Goal: Task Accomplishment & Management: Use online tool/utility

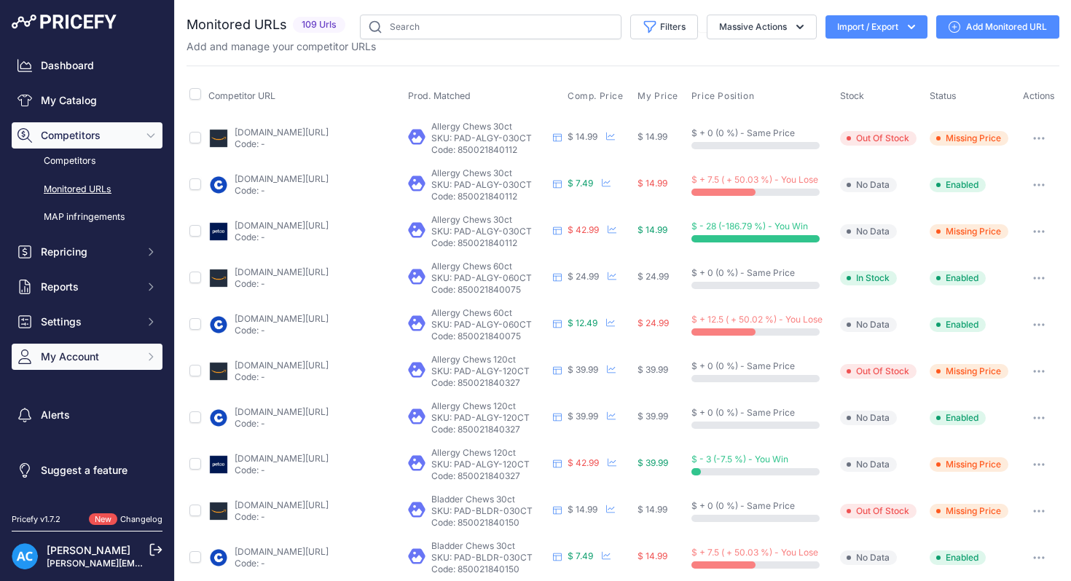
click at [153, 359] on icon "Sidebar" at bounding box center [151, 357] width 12 height 12
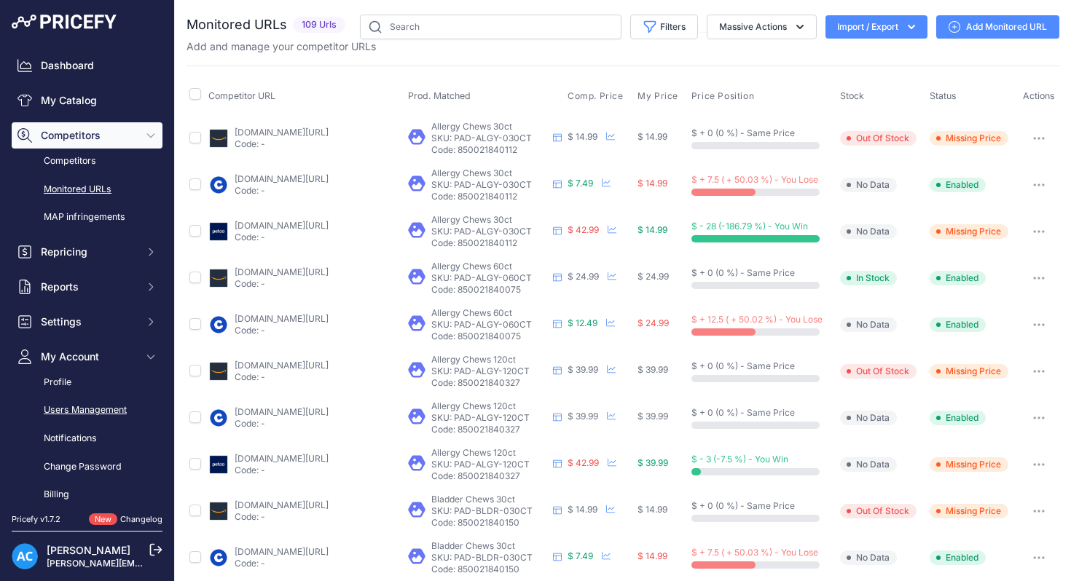
click at [74, 409] on link "Users Management" at bounding box center [87, 410] width 151 height 25
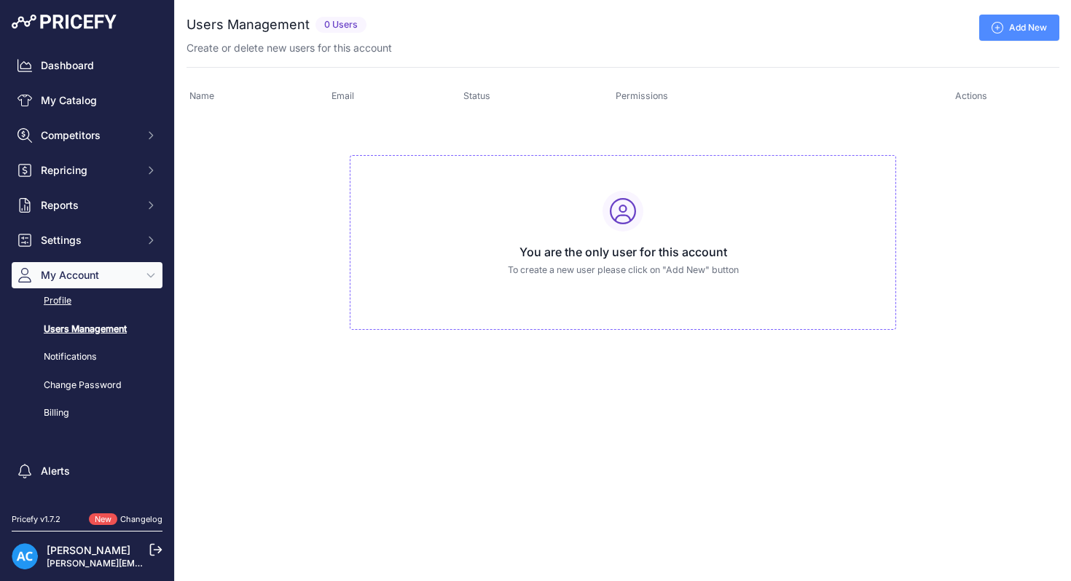
click at [56, 300] on link "Profile" at bounding box center [87, 300] width 151 height 25
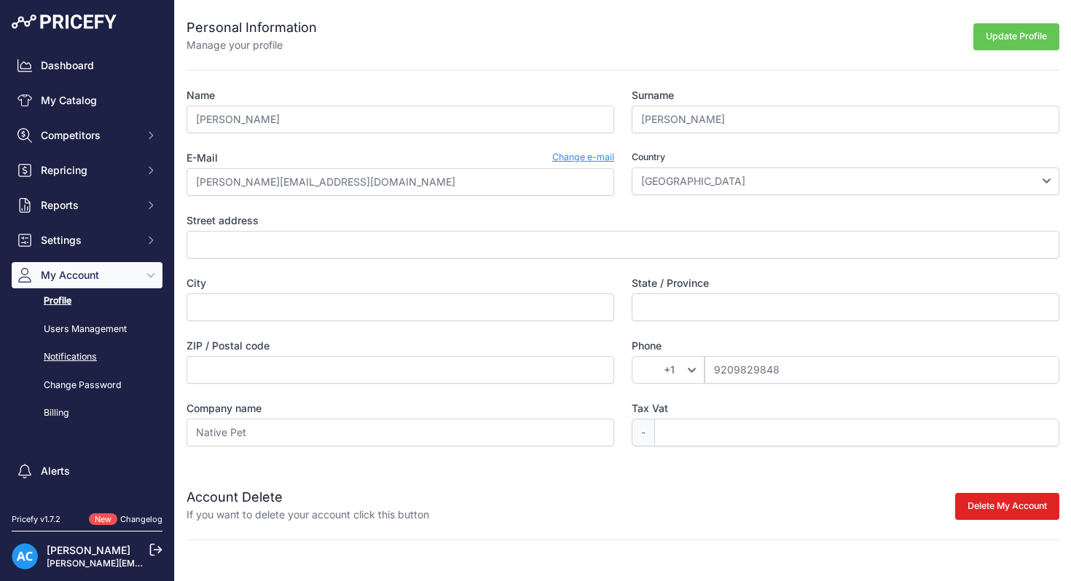
click at [84, 358] on link "Notifications" at bounding box center [87, 356] width 151 height 25
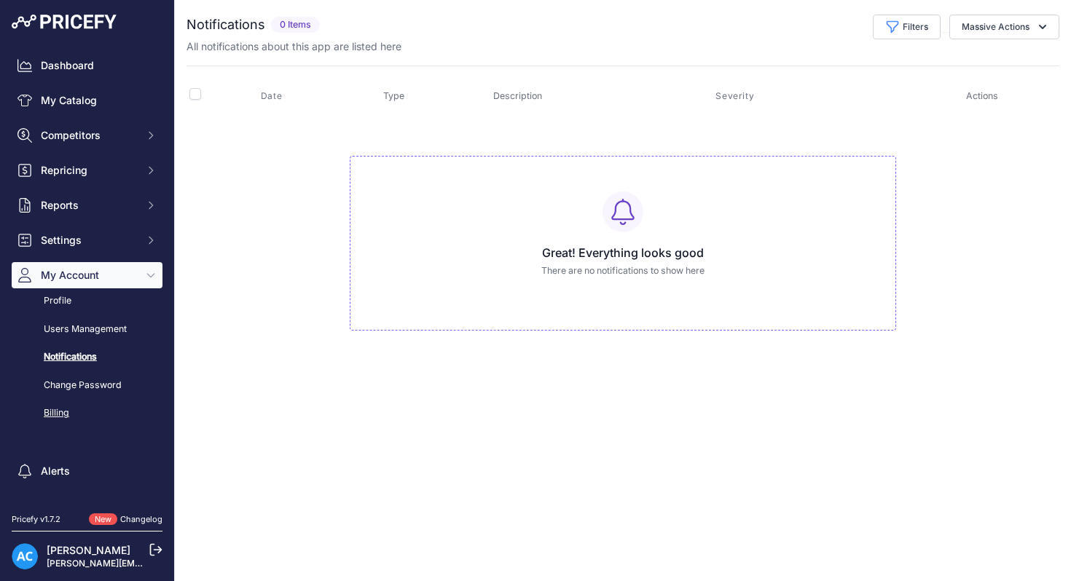
click at [60, 413] on link "Billing" at bounding box center [87, 413] width 151 height 25
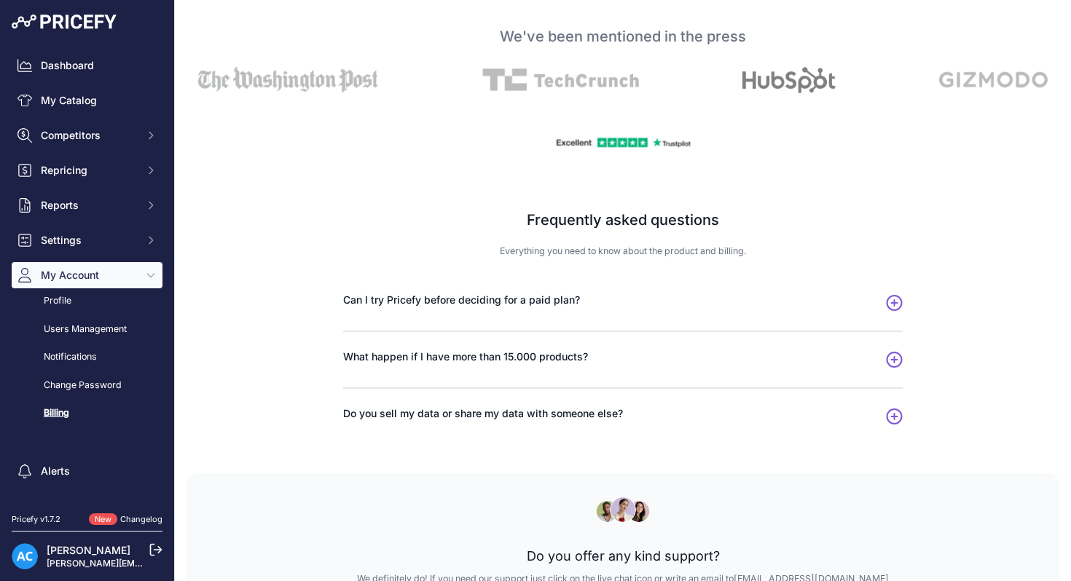
scroll to position [805, 0]
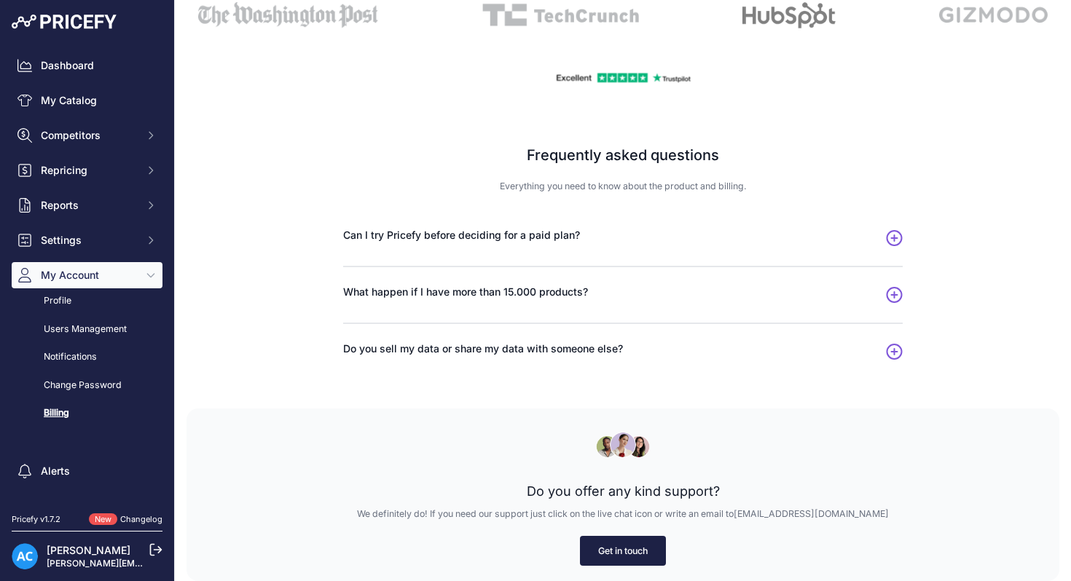
click at [643, 552] on link "Get in touch" at bounding box center [623, 551] width 86 height 30
click at [639, 553] on link "Get in touch" at bounding box center [623, 551] width 86 height 30
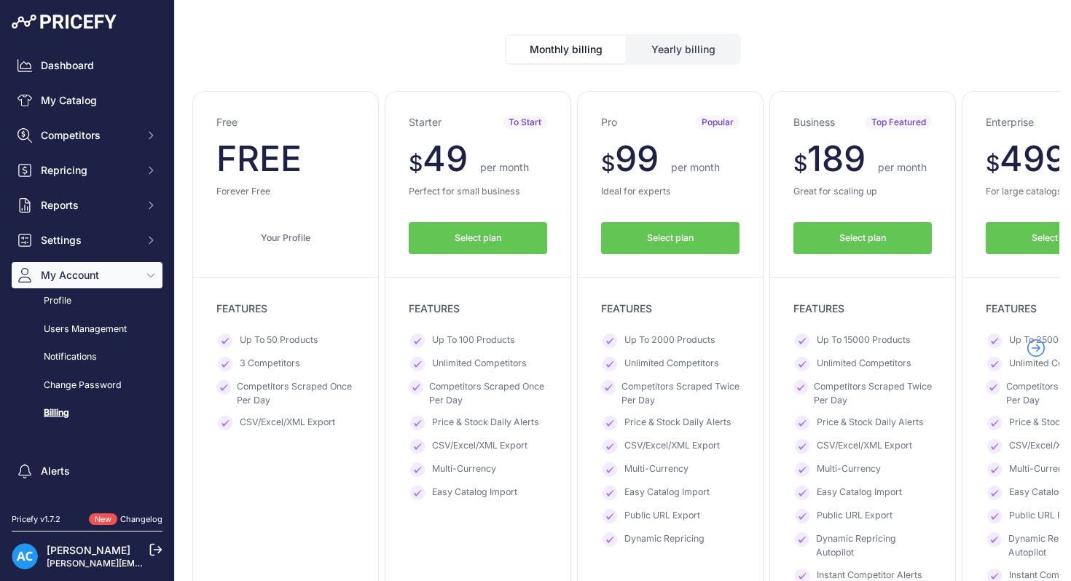
scroll to position [0, 0]
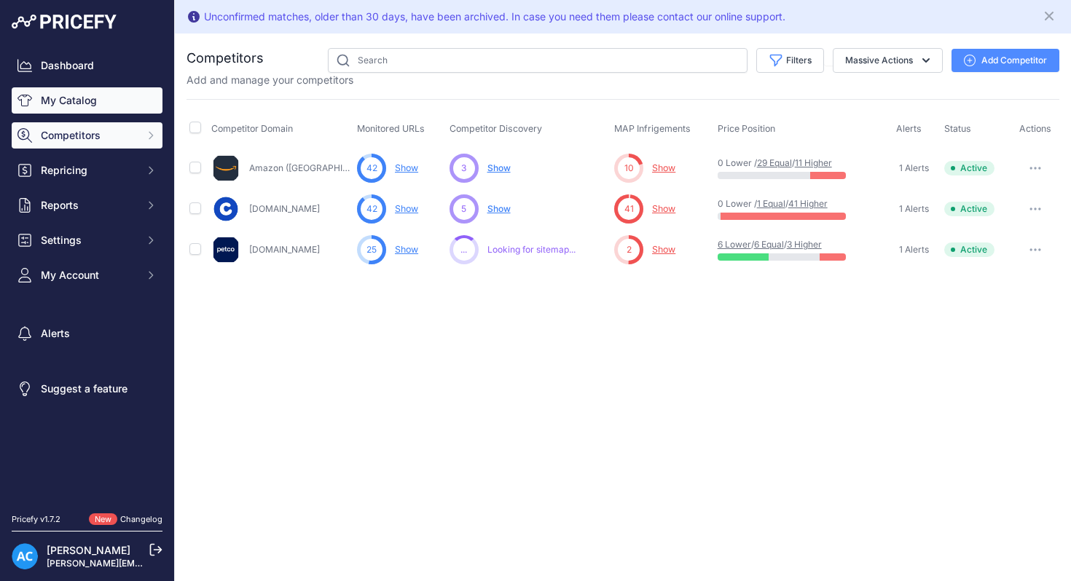
click at [85, 99] on link "My Catalog" at bounding box center [87, 100] width 151 height 26
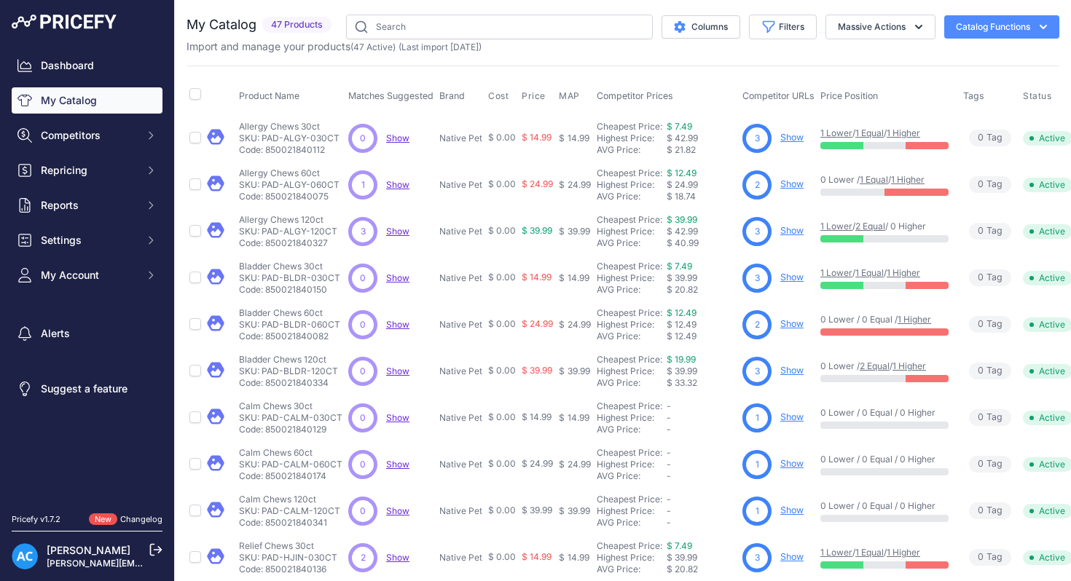
click at [788, 137] on link "Show" at bounding box center [791, 137] width 23 height 11
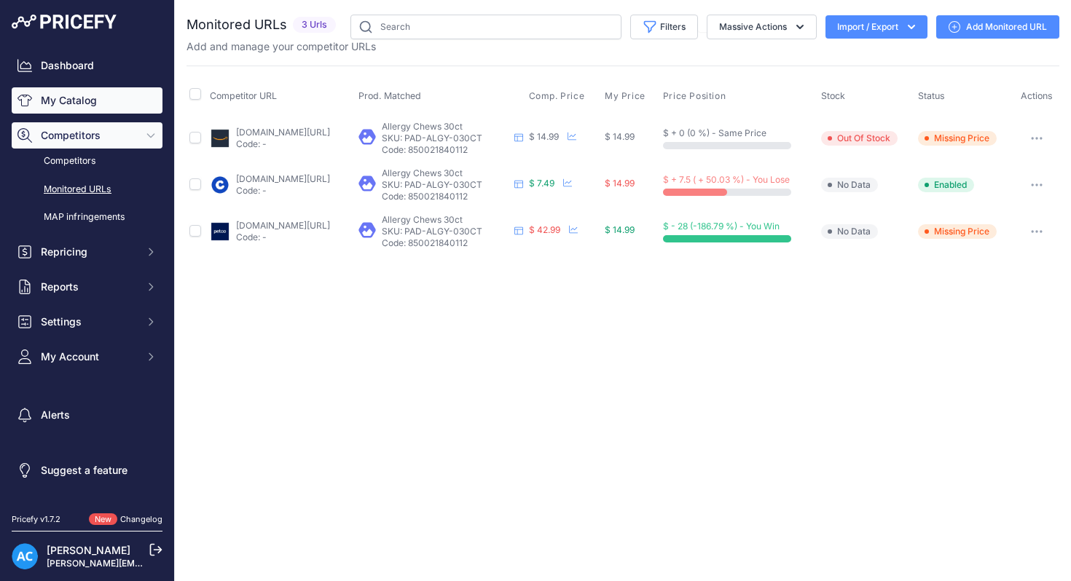
click at [95, 98] on link "My Catalog" at bounding box center [87, 100] width 151 height 26
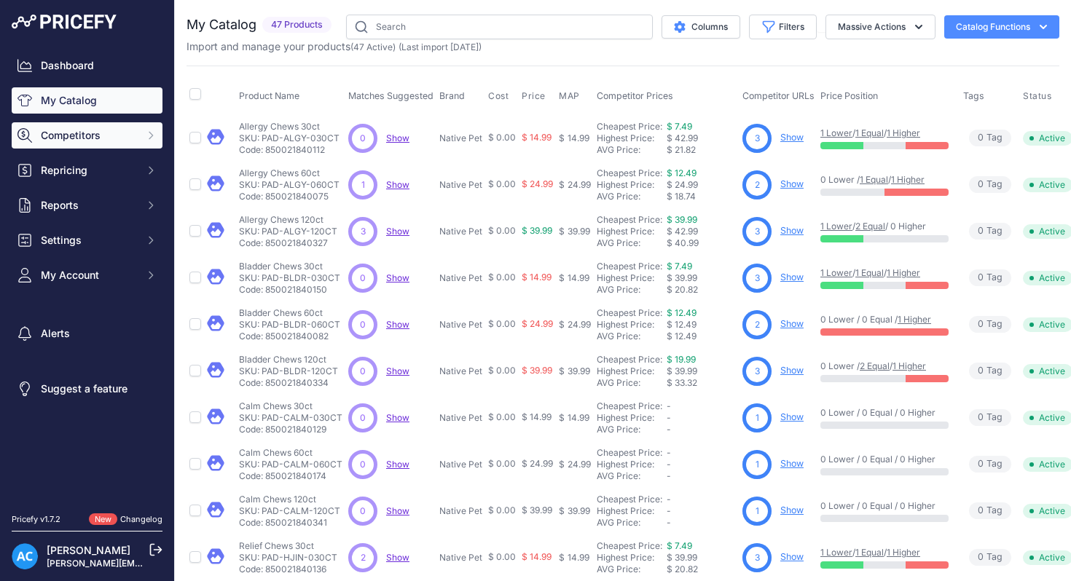
click at [147, 138] on icon "Sidebar" at bounding box center [151, 136] width 12 height 12
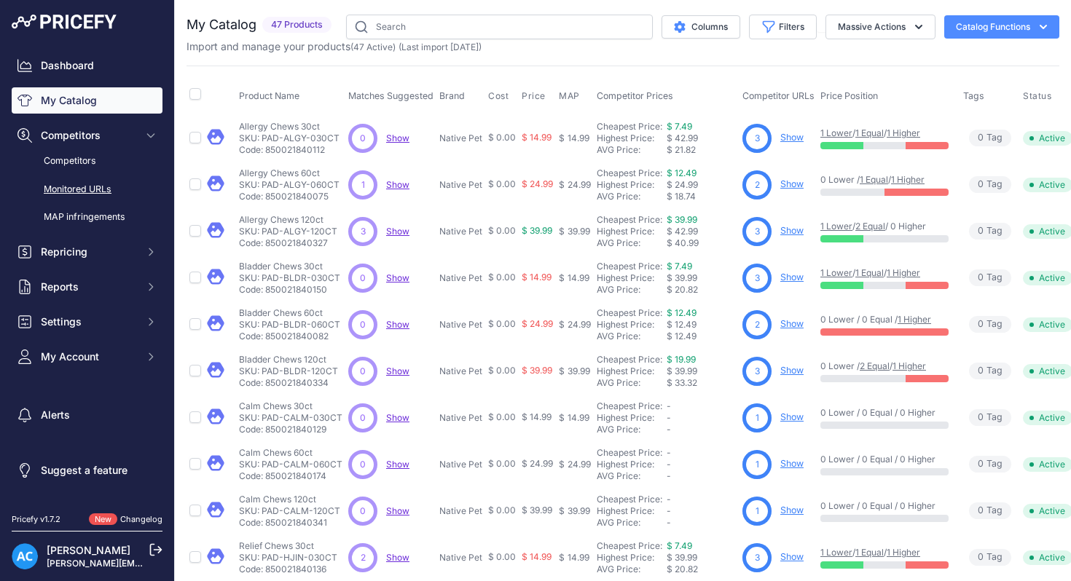
click at [99, 186] on link "Monitored URLs" at bounding box center [87, 189] width 151 height 25
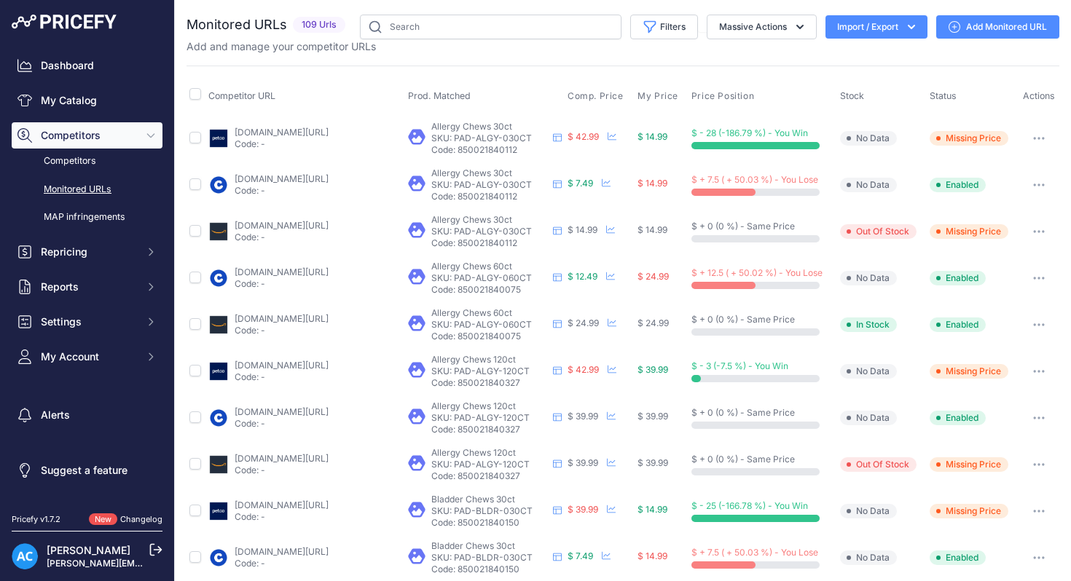
click at [1039, 137] on icon "button" at bounding box center [1039, 138] width 12 height 3
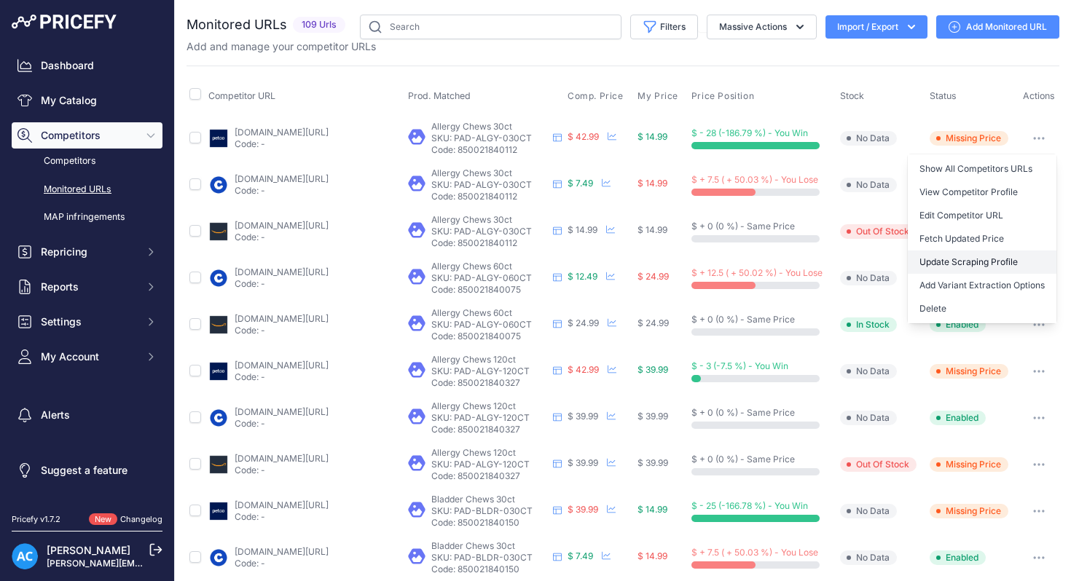
click at [955, 259] on link "Update Scraping Profile" at bounding box center [981, 262] width 149 height 23
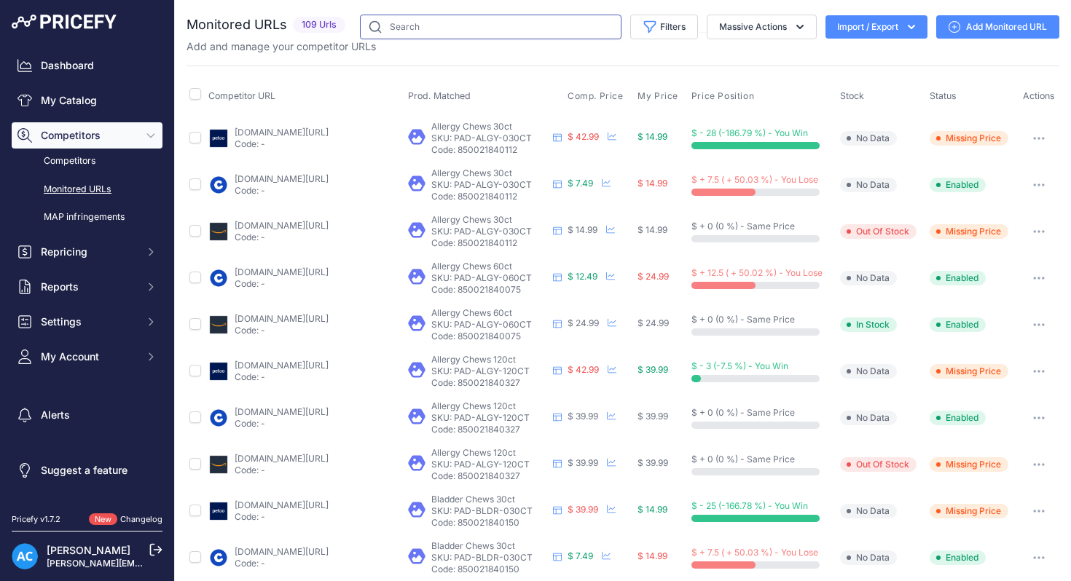
click at [449, 29] on input "text" at bounding box center [490, 27] width 261 height 25
type input "petco"
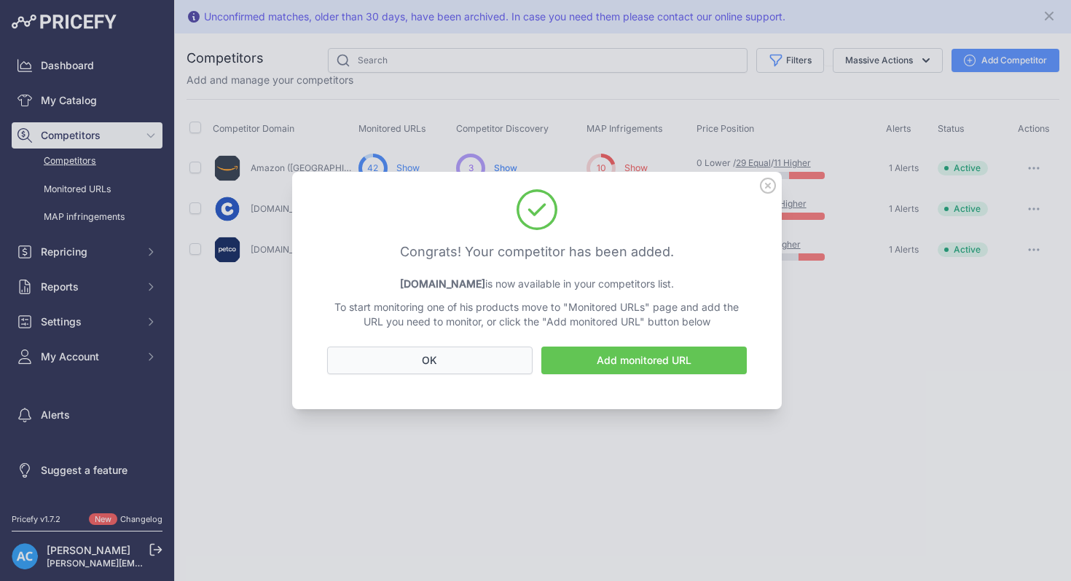
click at [468, 362] on button "OK" at bounding box center [429, 361] width 205 height 28
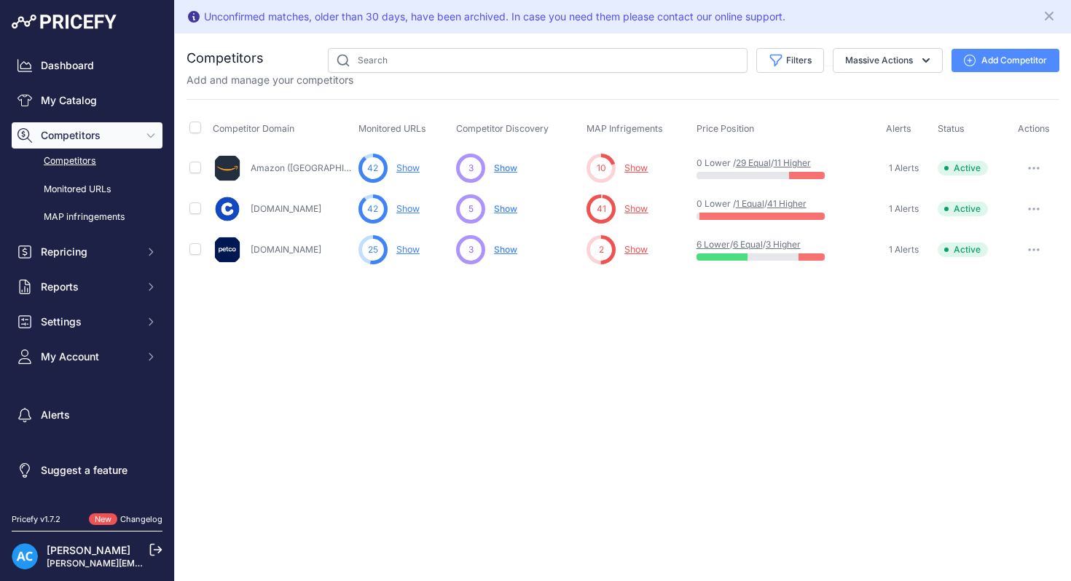
click at [90, 161] on link "Competitors" at bounding box center [87, 161] width 151 height 25
click at [84, 100] on link "My Catalog" at bounding box center [87, 100] width 151 height 26
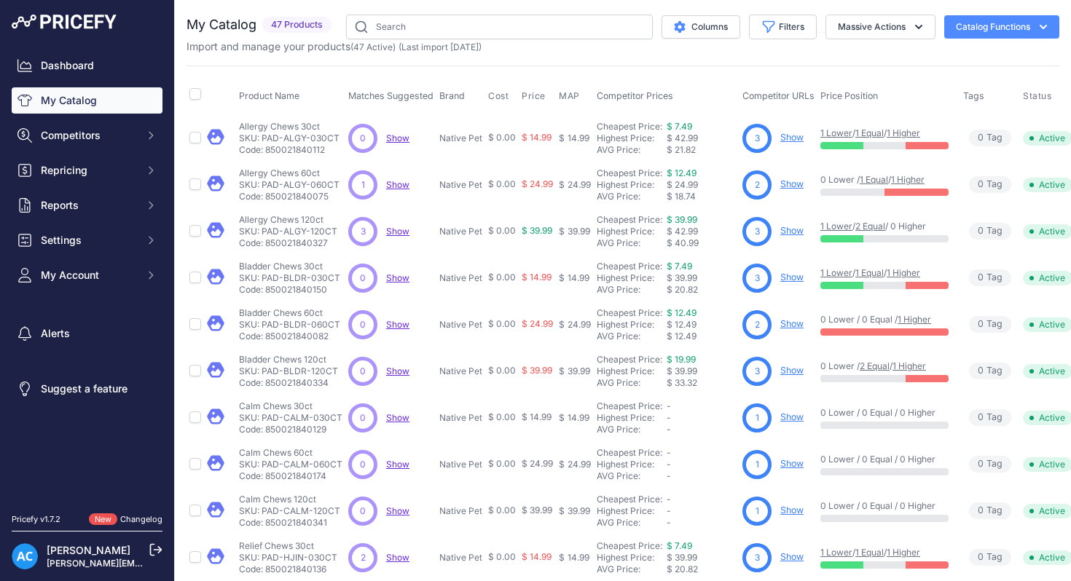
click at [789, 138] on link "Show" at bounding box center [791, 137] width 23 height 11
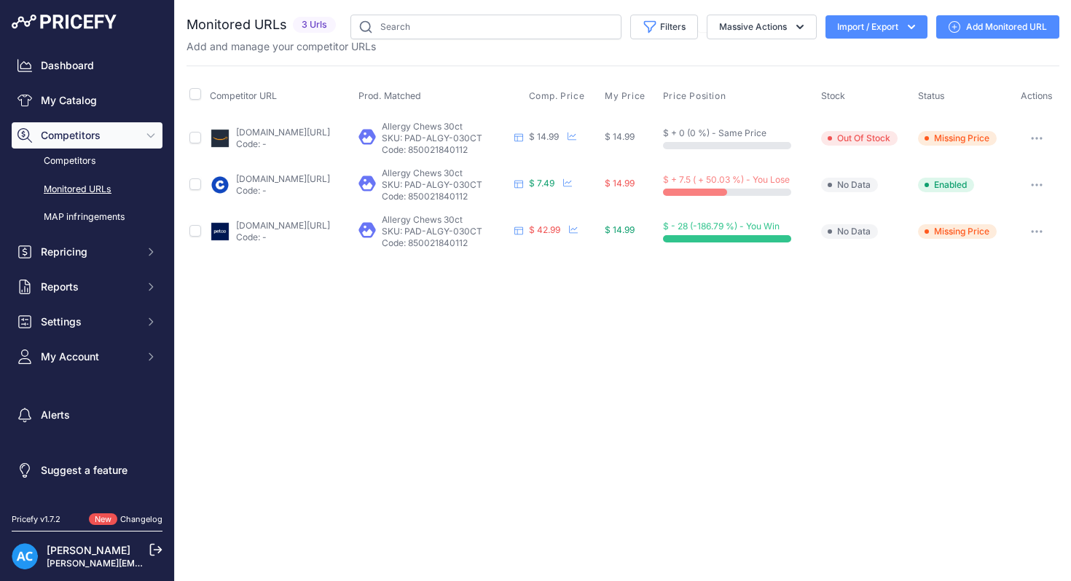
click at [1045, 228] on button "button" at bounding box center [1036, 231] width 29 height 20
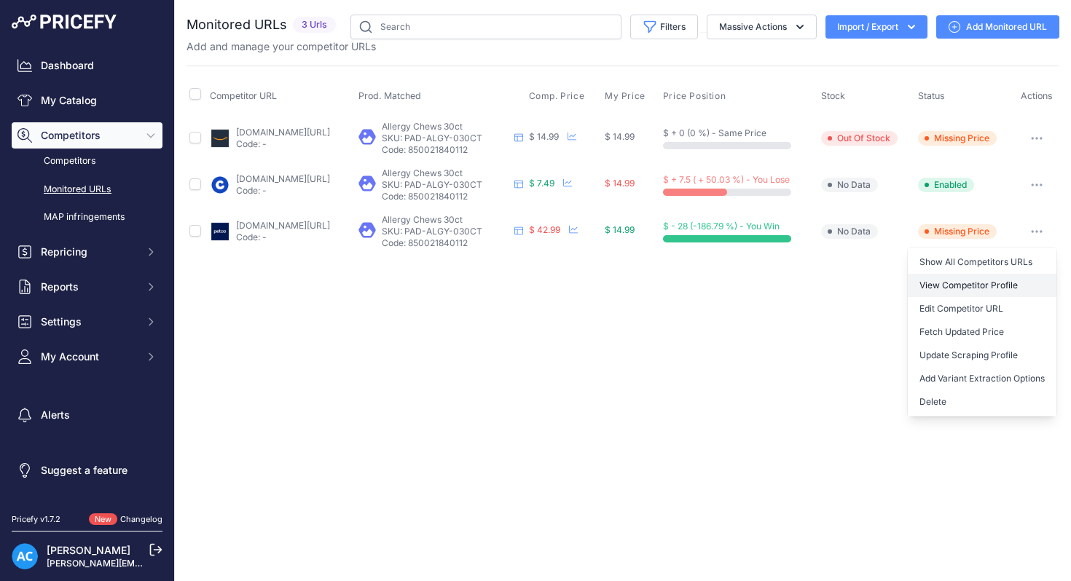
click at [1004, 289] on link "View Competitor Profile" at bounding box center [981, 285] width 149 height 23
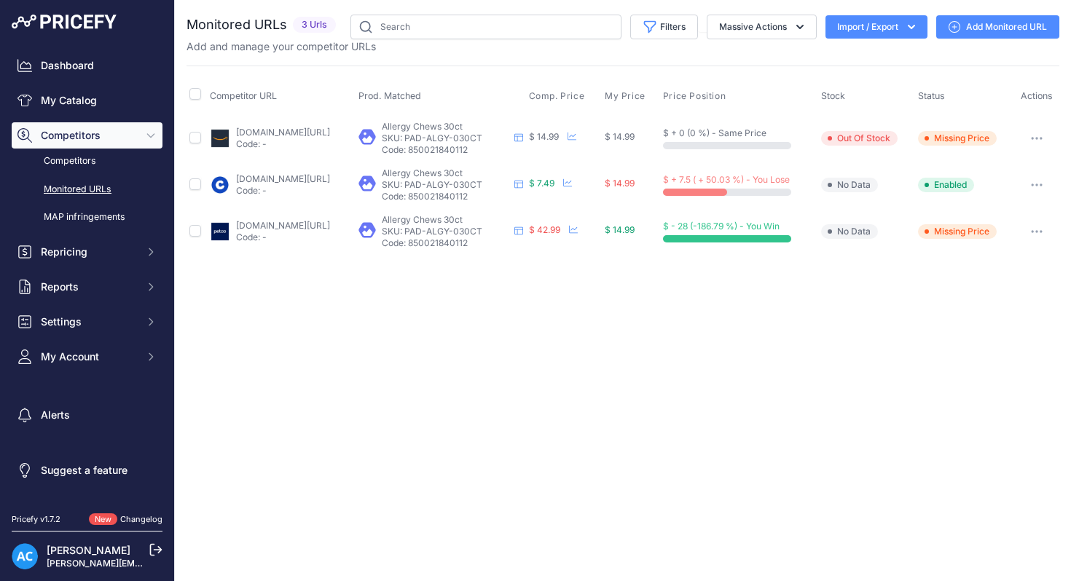
click at [1036, 232] on icon "button" at bounding box center [1037, 231] width 12 height 3
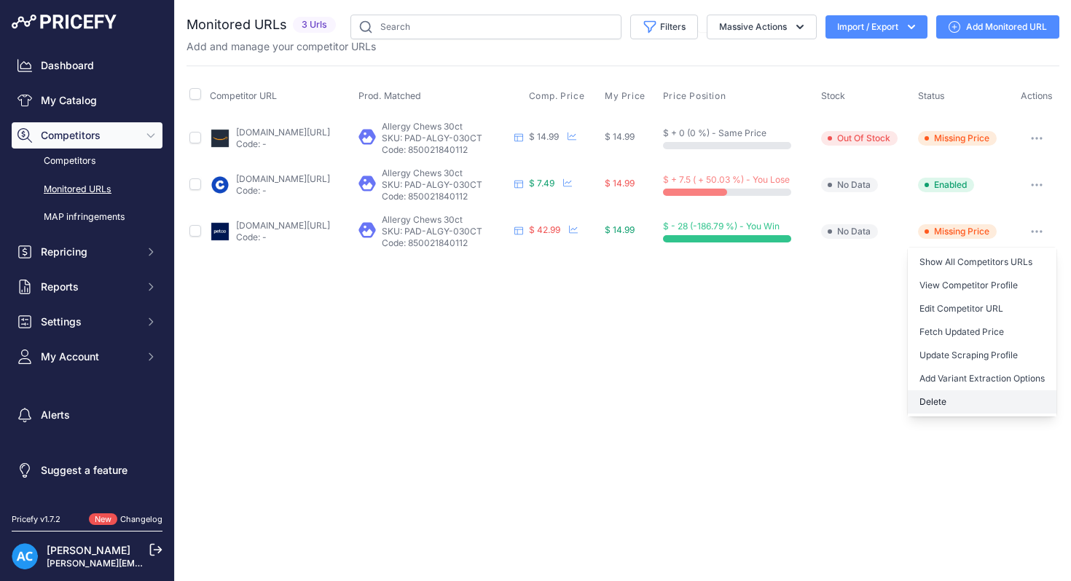
click at [983, 406] on button "Delete" at bounding box center [981, 401] width 149 height 23
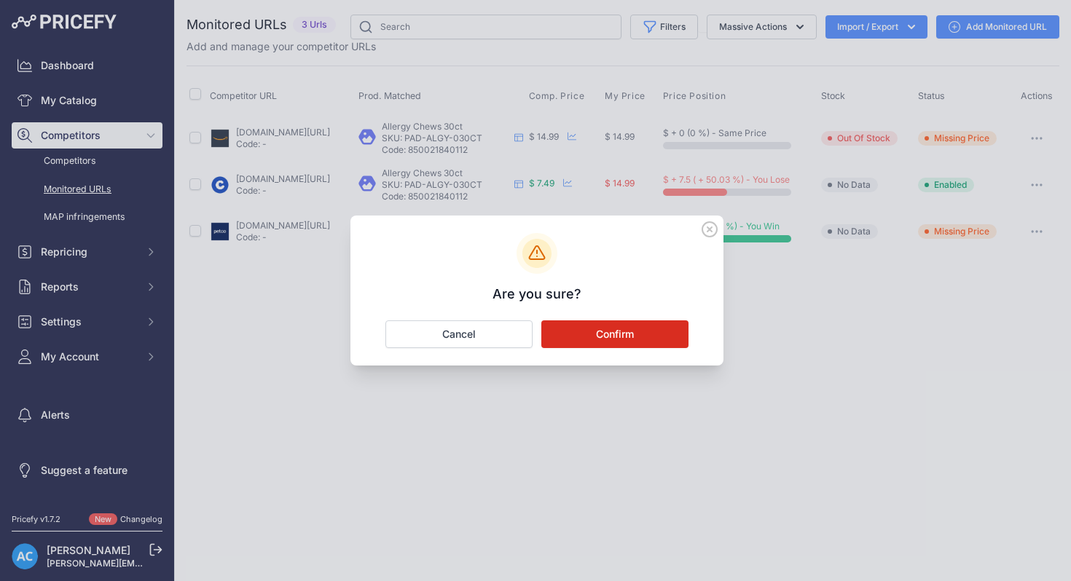
click at [642, 331] on button "Confirm" at bounding box center [614, 334] width 147 height 28
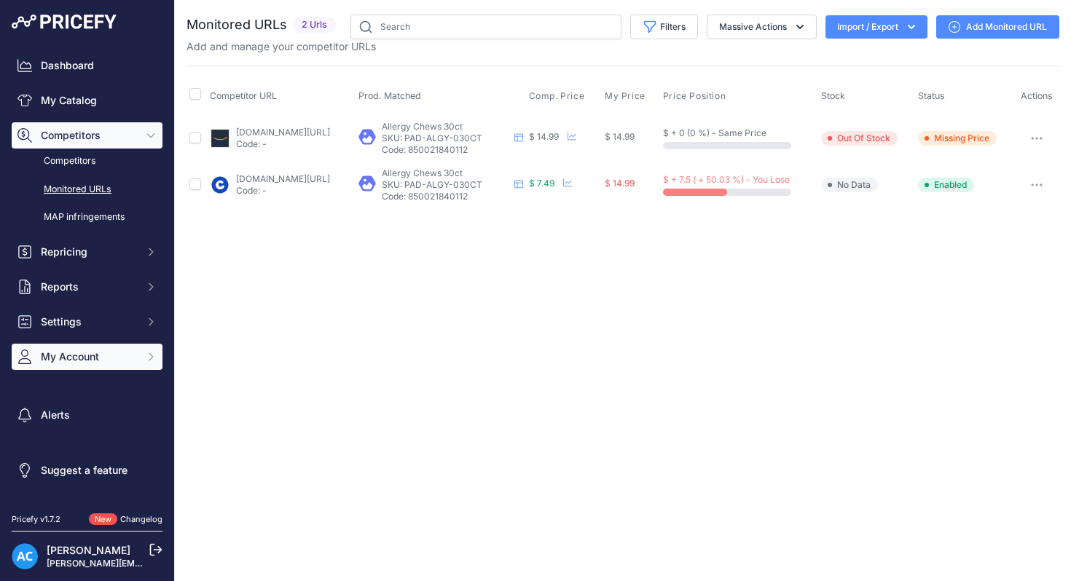
click at [102, 363] on span "My Account" at bounding box center [88, 357] width 95 height 15
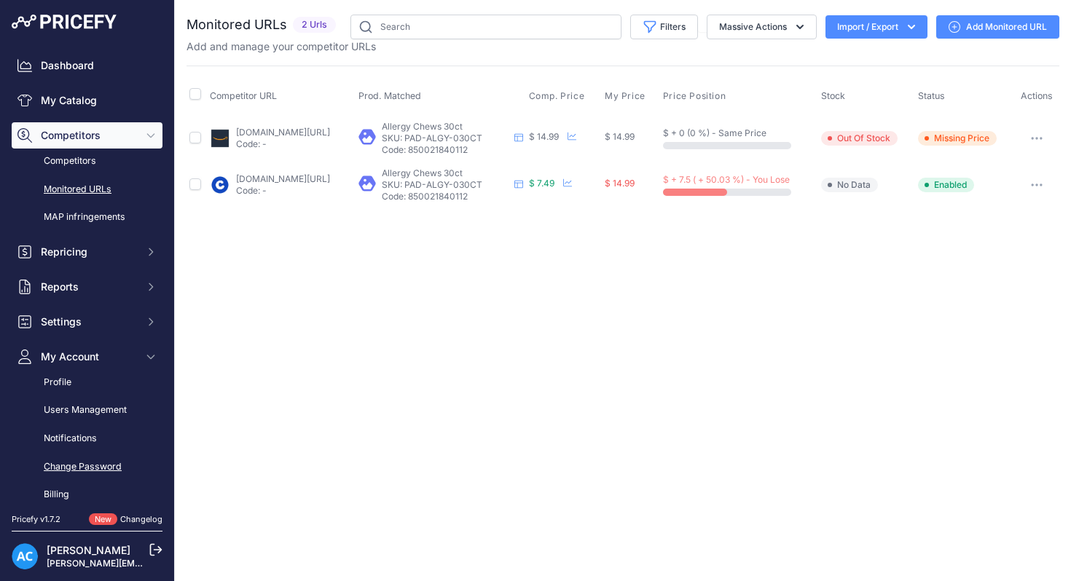
scroll to position [125, 0]
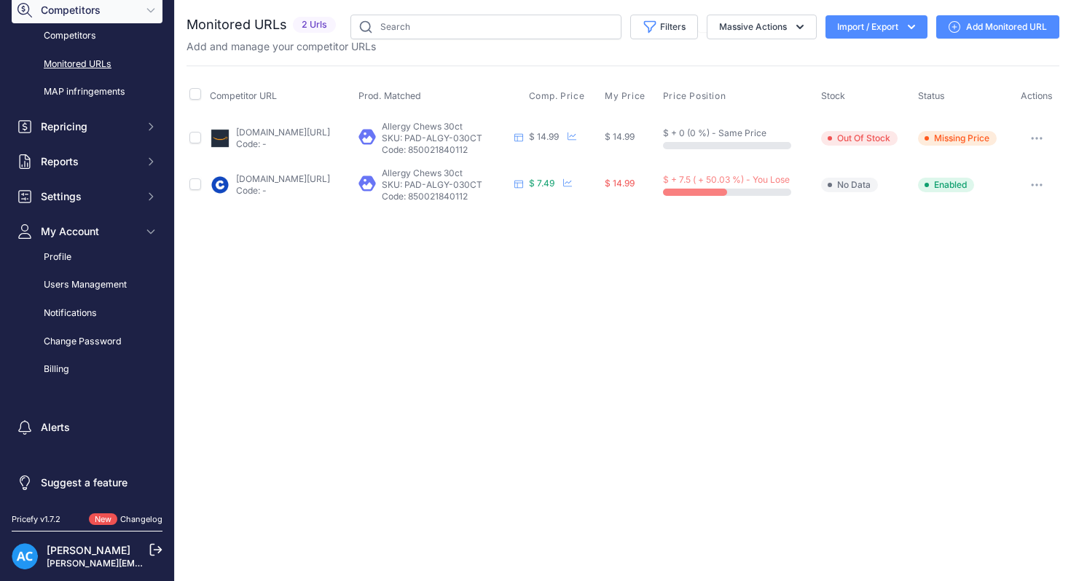
click at [156, 548] on icon at bounding box center [155, 549] width 13 height 13
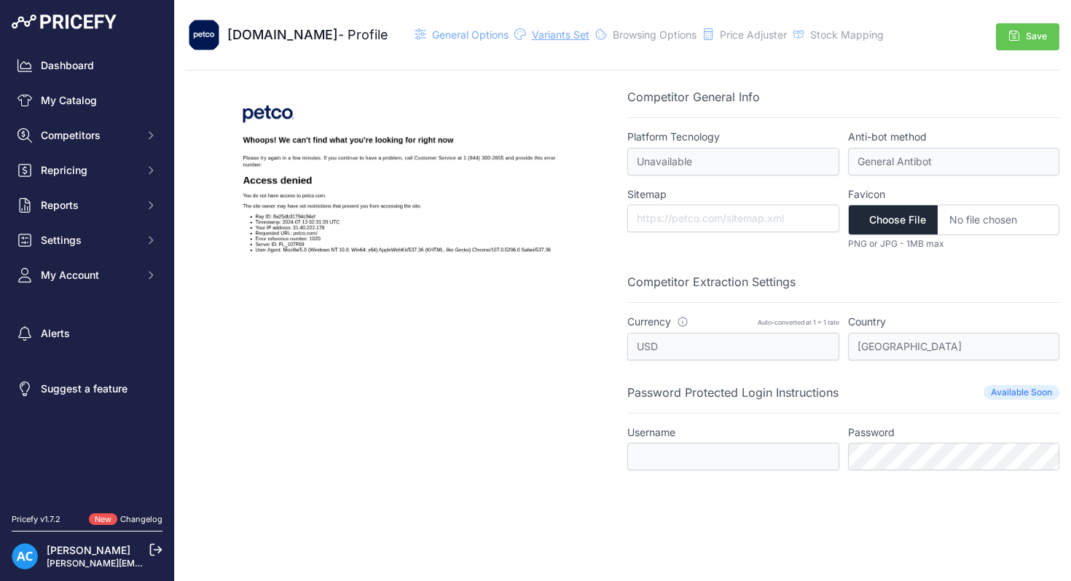
click at [532, 36] on span "Variants Set" at bounding box center [561, 34] width 58 height 12
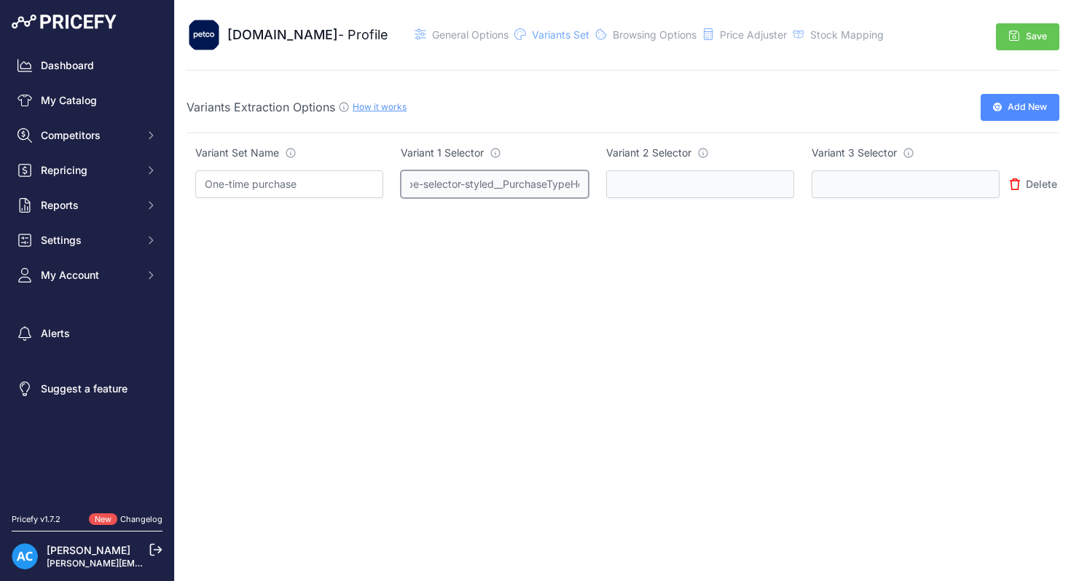
scroll to position [0, 181]
drag, startPoint x: 411, startPoint y: 185, endPoint x: 586, endPoint y: 204, distance: 175.8
click at [586, 204] on td ".purchase-type-selector-styled__PurchaseTypeHeading-sc-7a1b7620-0" at bounding box center [494, 185] width 205 height 46
click at [575, 186] on input ".purchase-type-selector-styled__PurchaseTypeHeading-sc-7a1b7620-0" at bounding box center [495, 184] width 188 height 28
click at [771, 287] on div "Close Petco.com - Profile" at bounding box center [623, 290] width 896 height 581
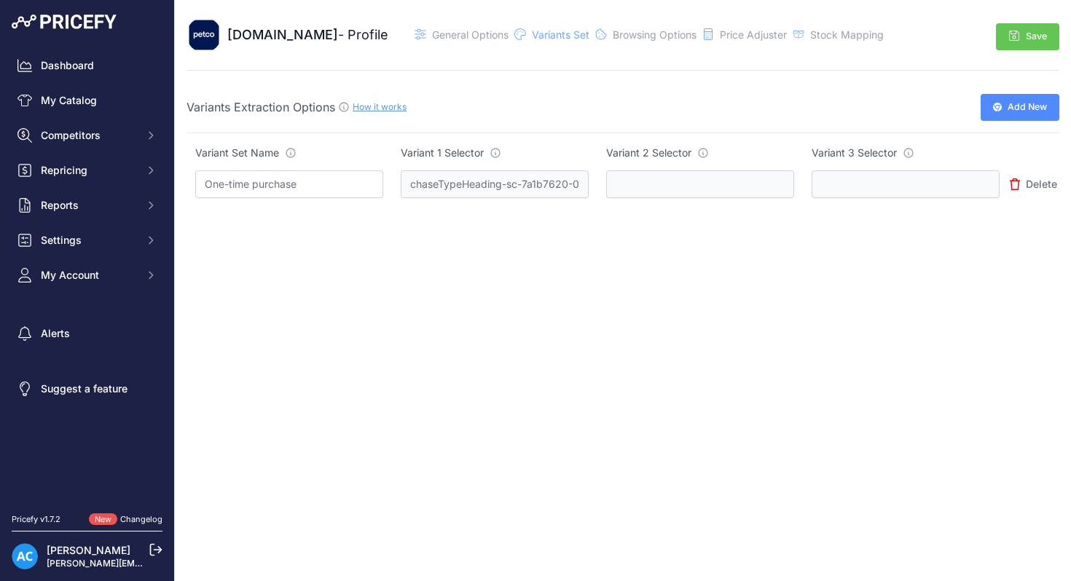
scroll to position [0, 0]
click at [417, 184] on input ".purchase-type-selector-styled__PurchaseTypeHeading-sc-7a1b7620-0" at bounding box center [495, 184] width 188 height 28
click at [403, 186] on input ".purchase-type-selector-styled__PurchaseTypeHeading-sc-7a1b7620-0" at bounding box center [495, 184] width 188 height 28
drag, startPoint x: 403, startPoint y: 186, endPoint x: 385, endPoint y: 177, distance: 20.5
click at [385, 177] on tr "One-time purchase .purchase-type-selector-styled__PurchaseTypeHeading-sc-7a1b76…" at bounding box center [622, 185] width 872 height 46
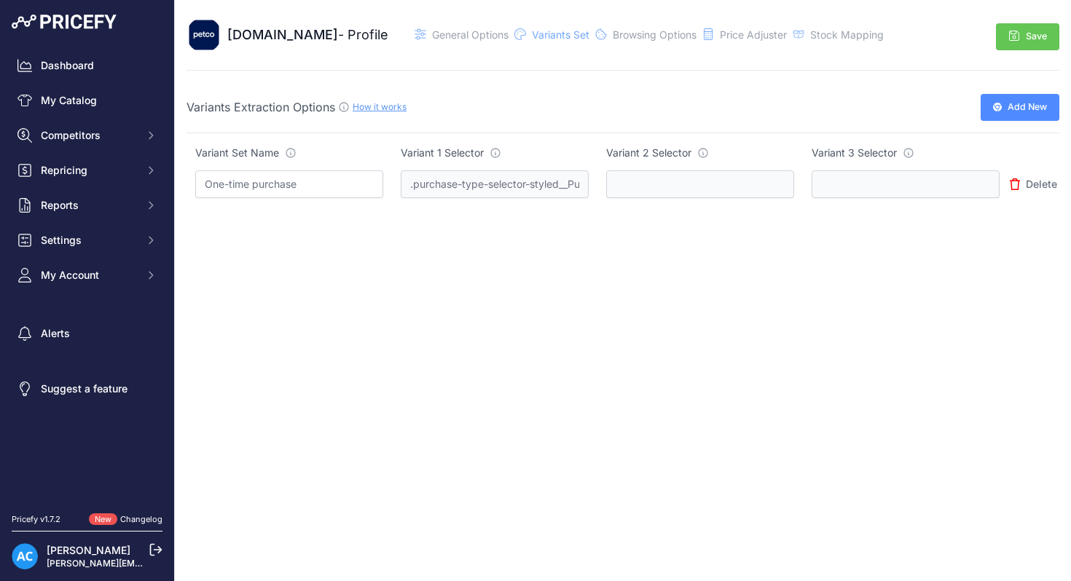
click at [377, 104] on link "How it works" at bounding box center [379, 106] width 54 height 11
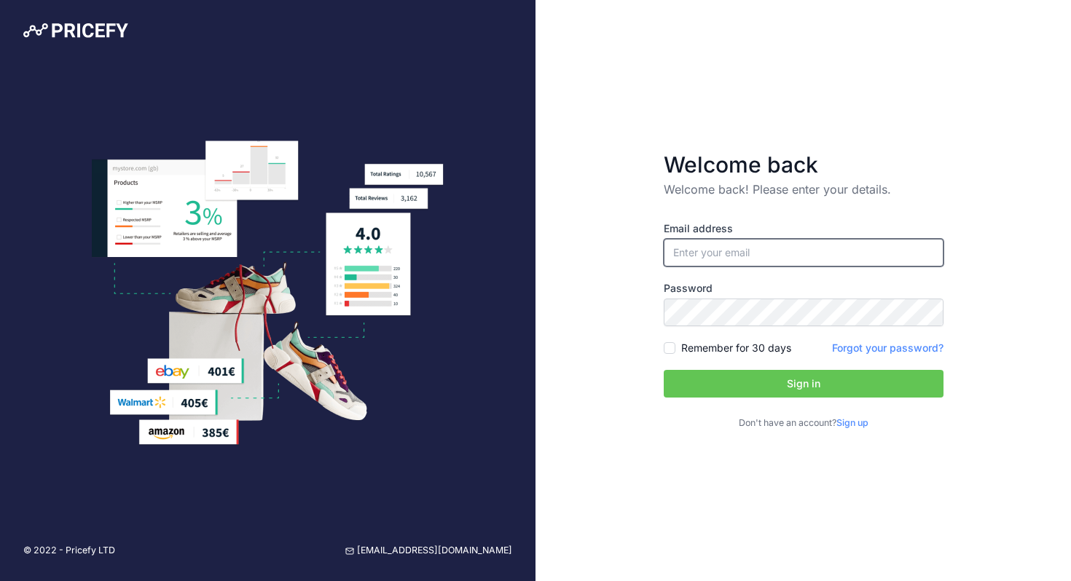
type input "[PERSON_NAME][EMAIL_ADDRESS][DOMAIN_NAME]"
click at [668, 350] on input "Remember for 30 days" at bounding box center [669, 348] width 12 height 12
checkbox input "true"
click at [717, 387] on button "Sign in" at bounding box center [803, 384] width 280 height 28
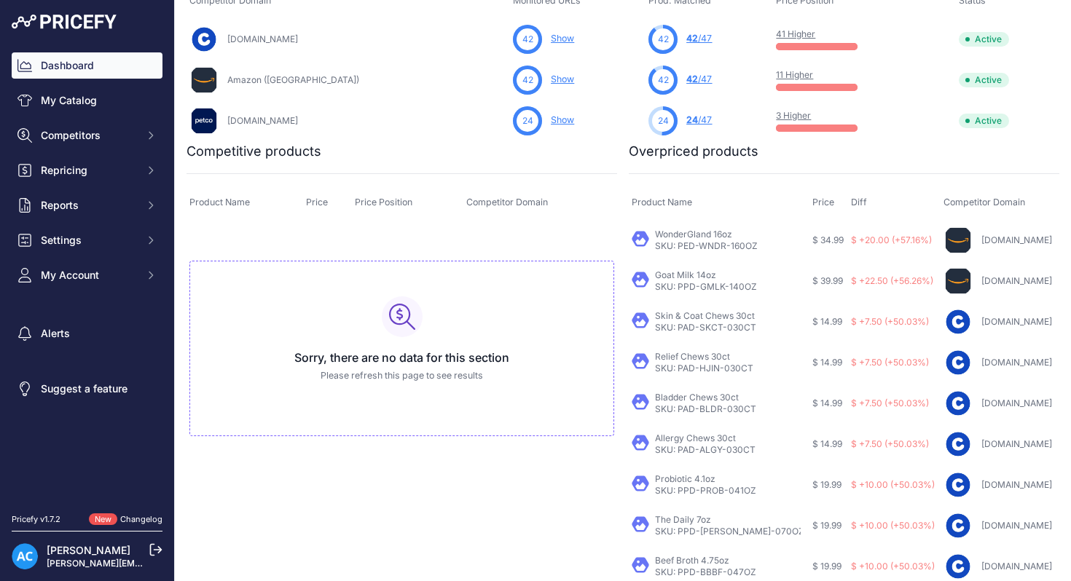
scroll to position [554, 0]
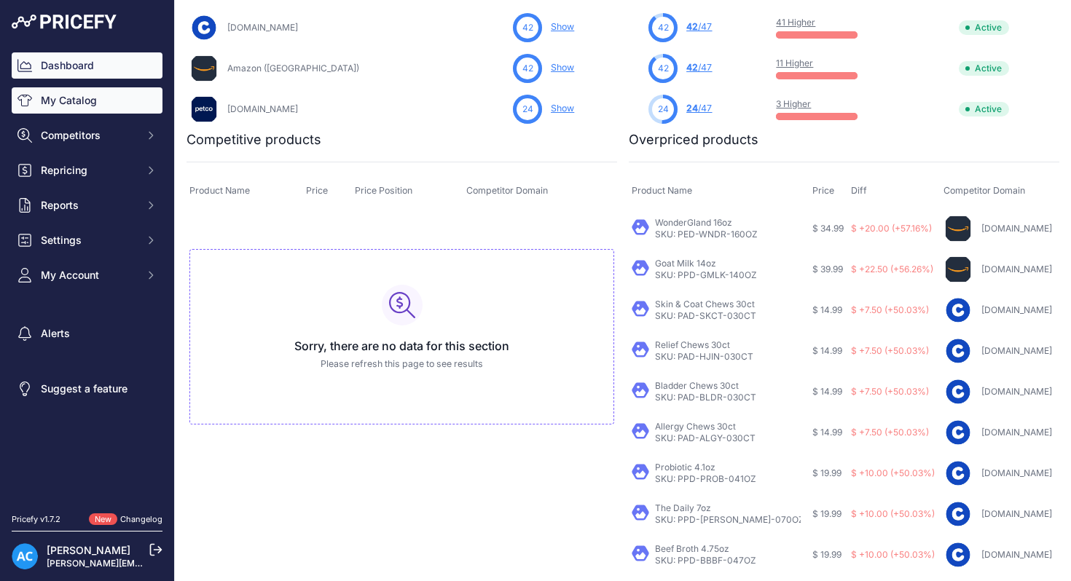
click at [90, 102] on link "My Catalog" at bounding box center [87, 100] width 151 height 26
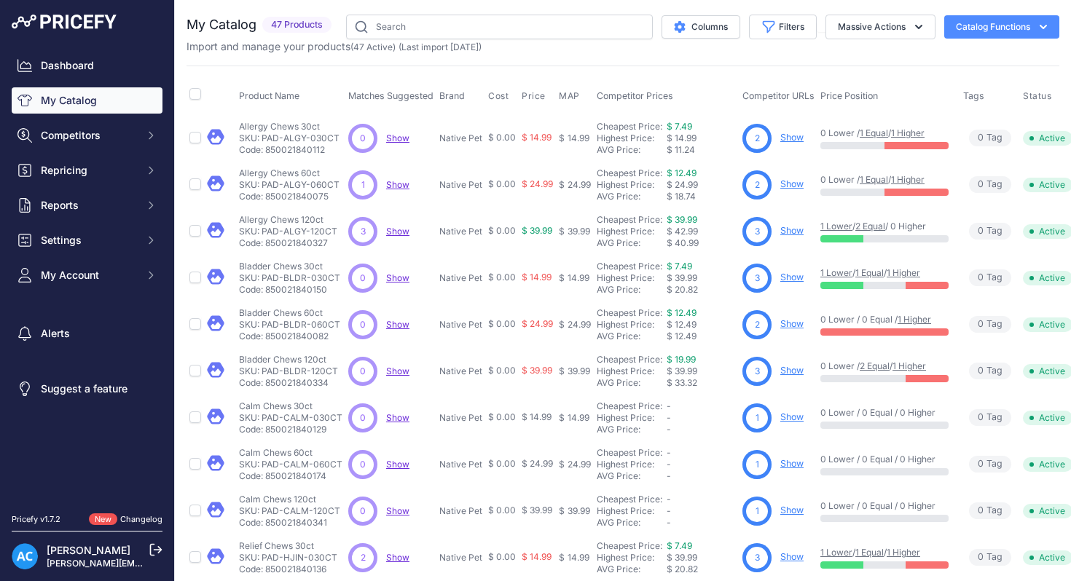
click at [797, 135] on link "Show" at bounding box center [791, 137] width 23 height 11
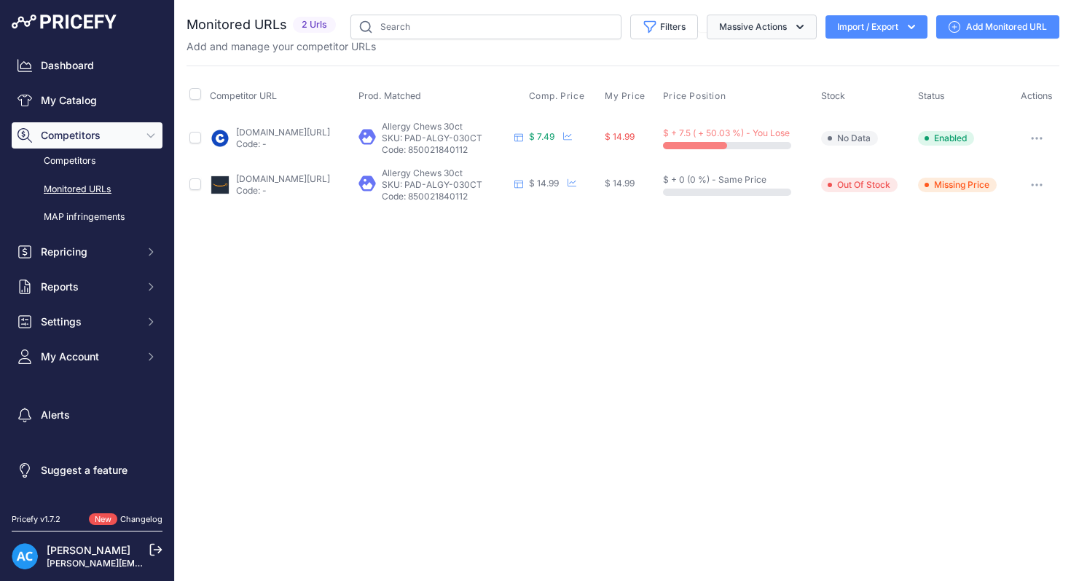
click at [797, 30] on icon "button" at bounding box center [799, 27] width 15 height 15
click at [856, 55] on div "Monitored URLs 2 Urls" at bounding box center [622, 112] width 872 height 194
click at [91, 163] on link "Competitors" at bounding box center [87, 161] width 151 height 25
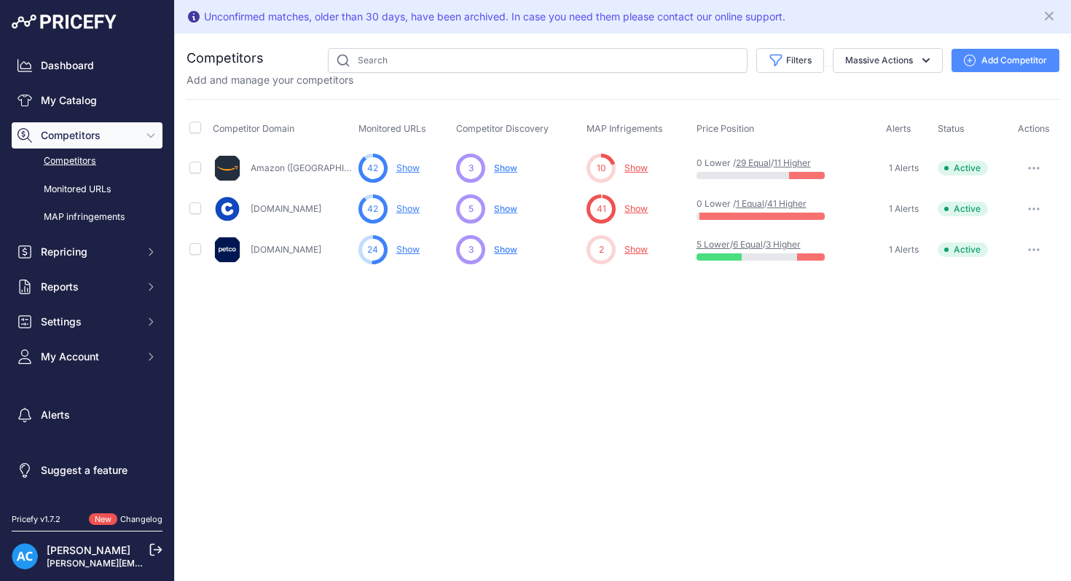
click at [1028, 248] on icon "button" at bounding box center [1034, 249] width 12 height 3
click at [98, 186] on link "Monitored URLs" at bounding box center [87, 189] width 151 height 25
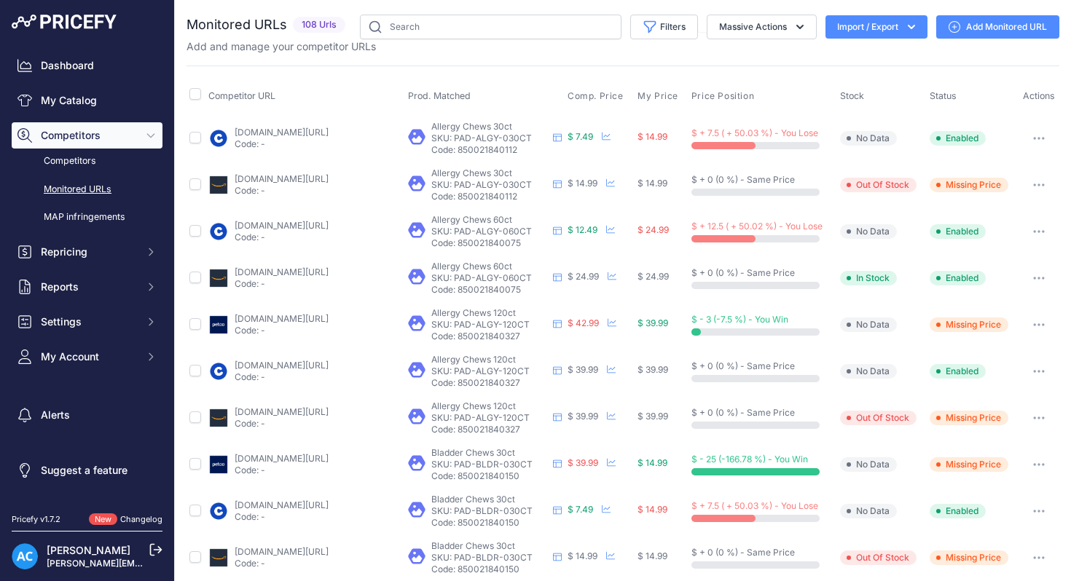
click at [84, 103] on link "My Catalog" at bounding box center [87, 100] width 151 height 26
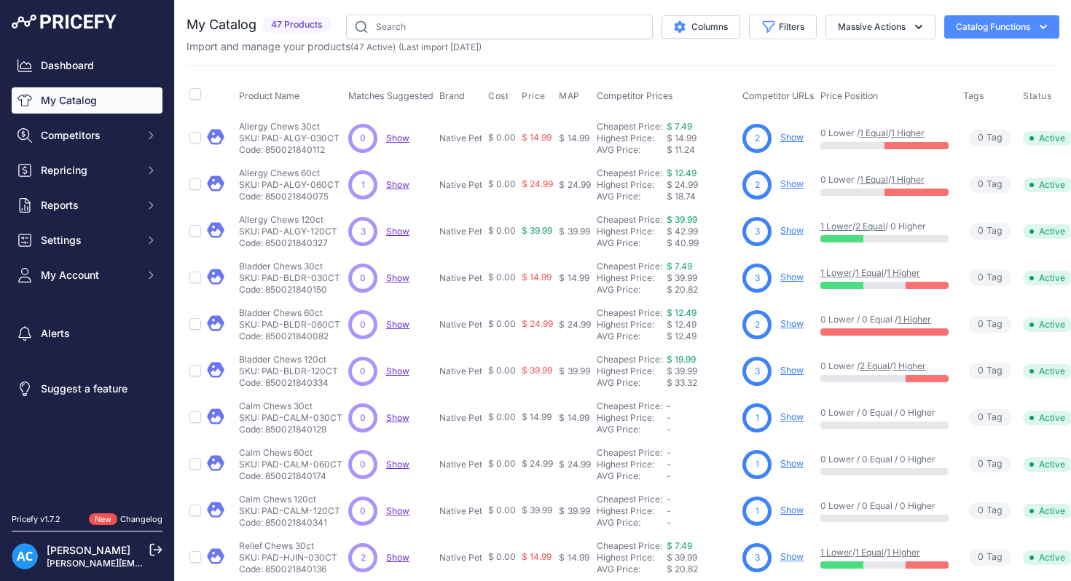
scroll to position [0, 41]
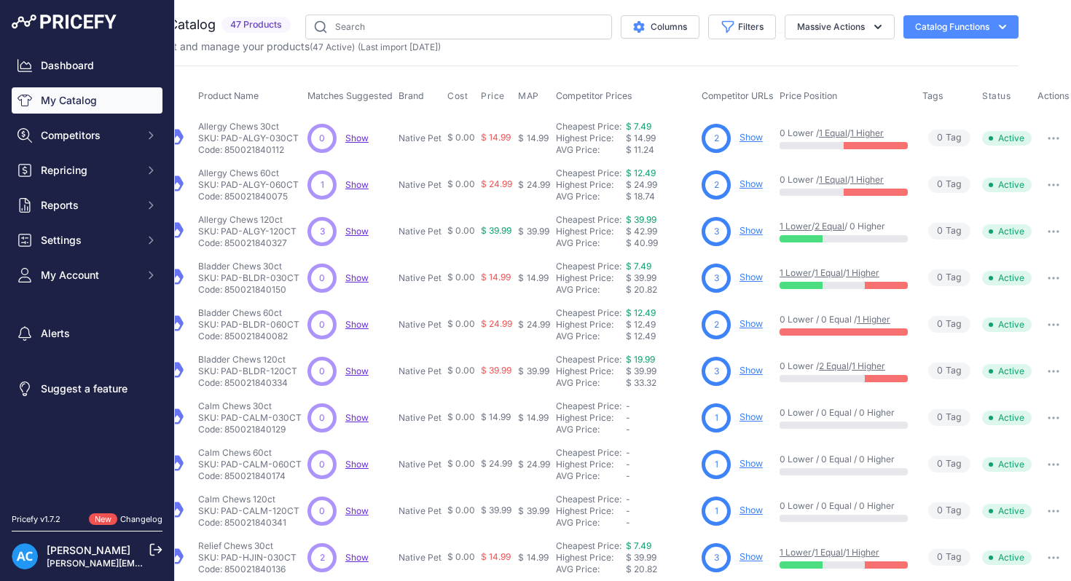
click at [1057, 135] on button "button" at bounding box center [1053, 138] width 29 height 20
click at [1000, 27] on icon "button" at bounding box center [1001, 27] width 7 height 4
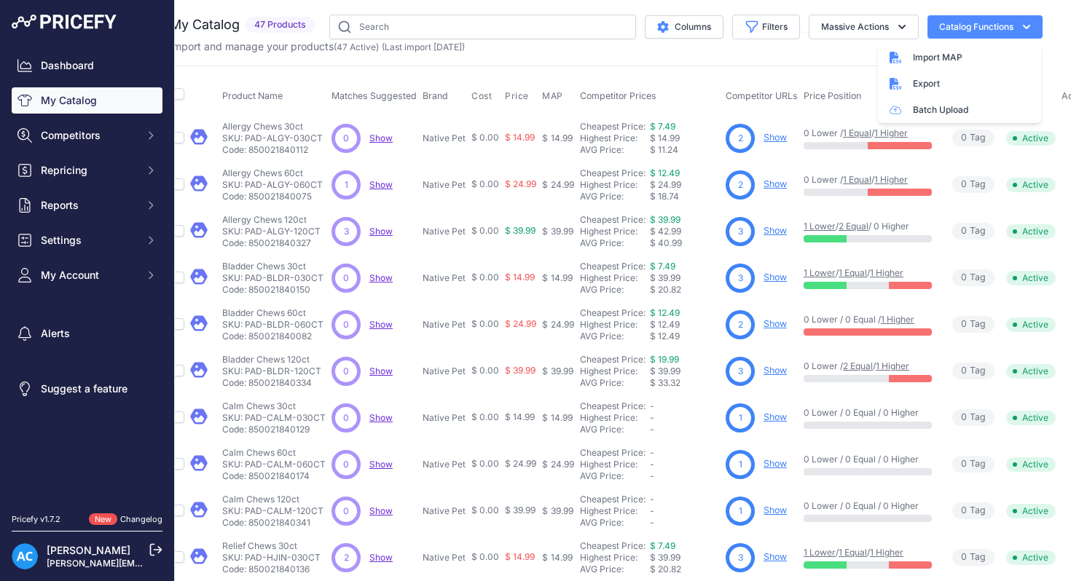
scroll to position [0, 0]
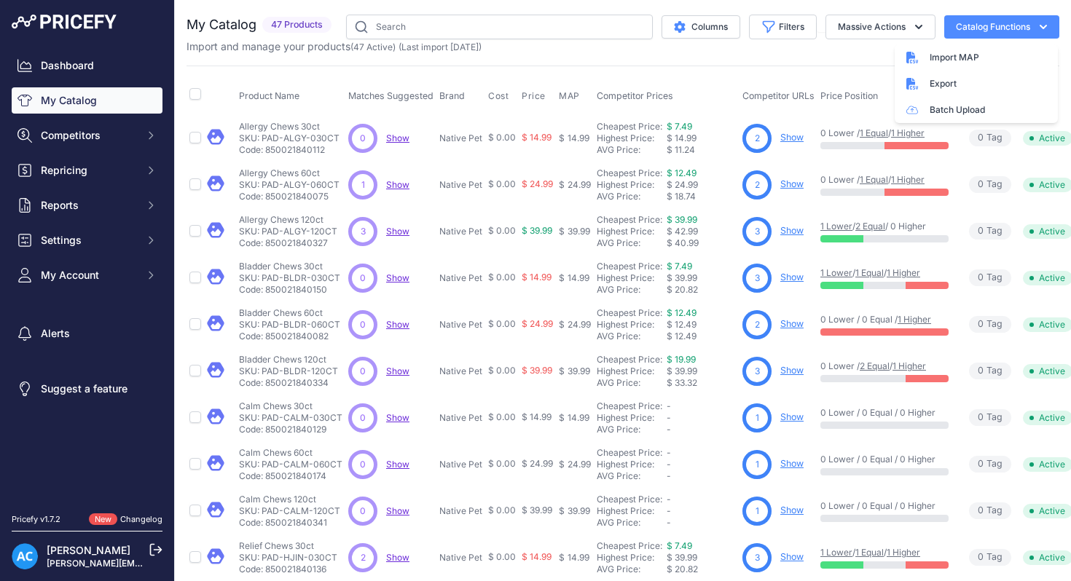
click at [403, 137] on span "Show" at bounding box center [397, 138] width 23 height 11
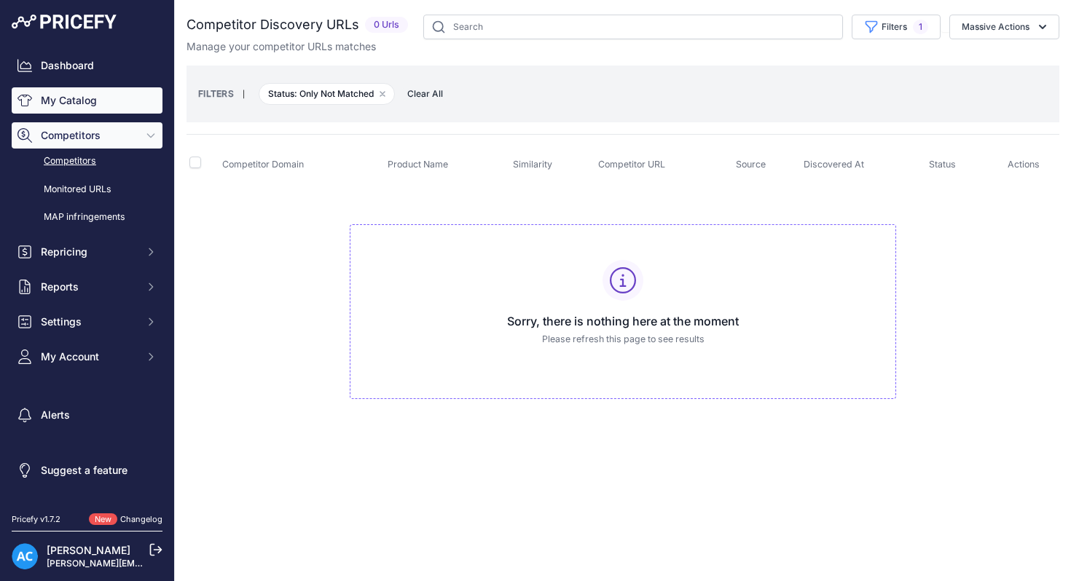
click at [88, 101] on link "My Catalog" at bounding box center [87, 100] width 151 height 26
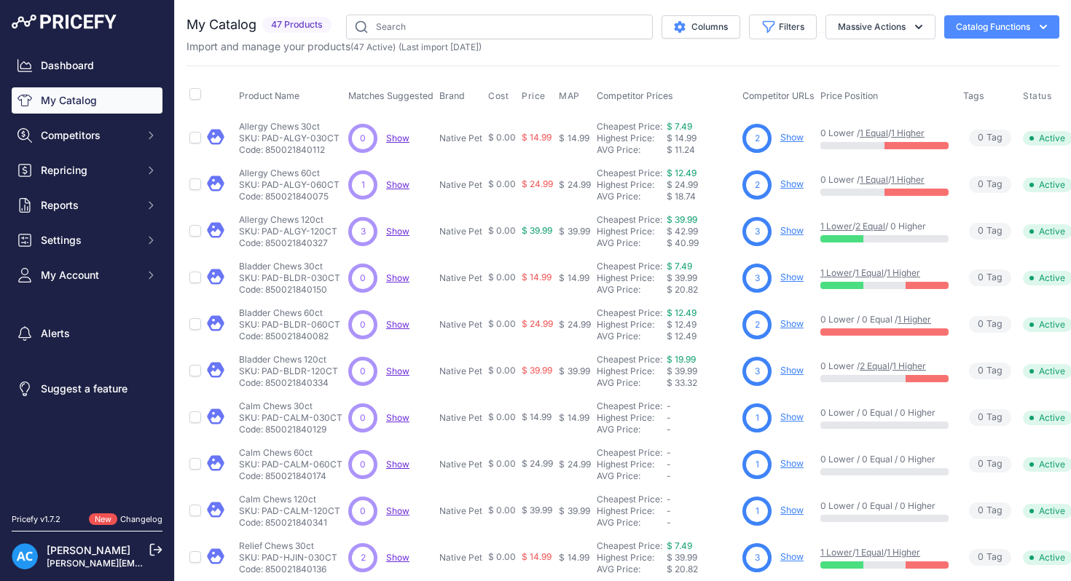
click at [795, 137] on link "Show" at bounding box center [791, 137] width 23 height 11
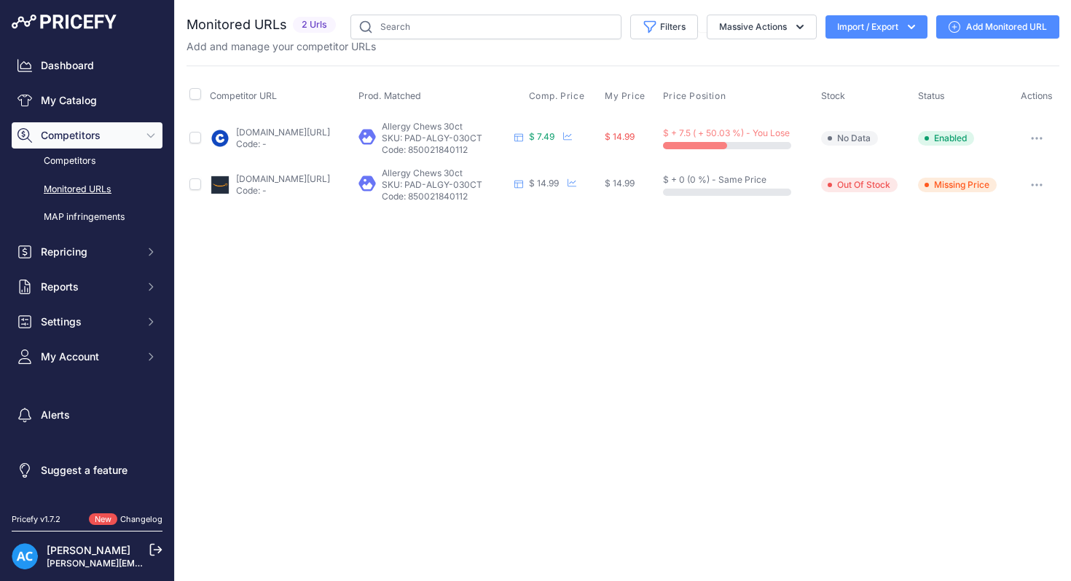
click at [953, 28] on icon at bounding box center [954, 27] width 12 height 12
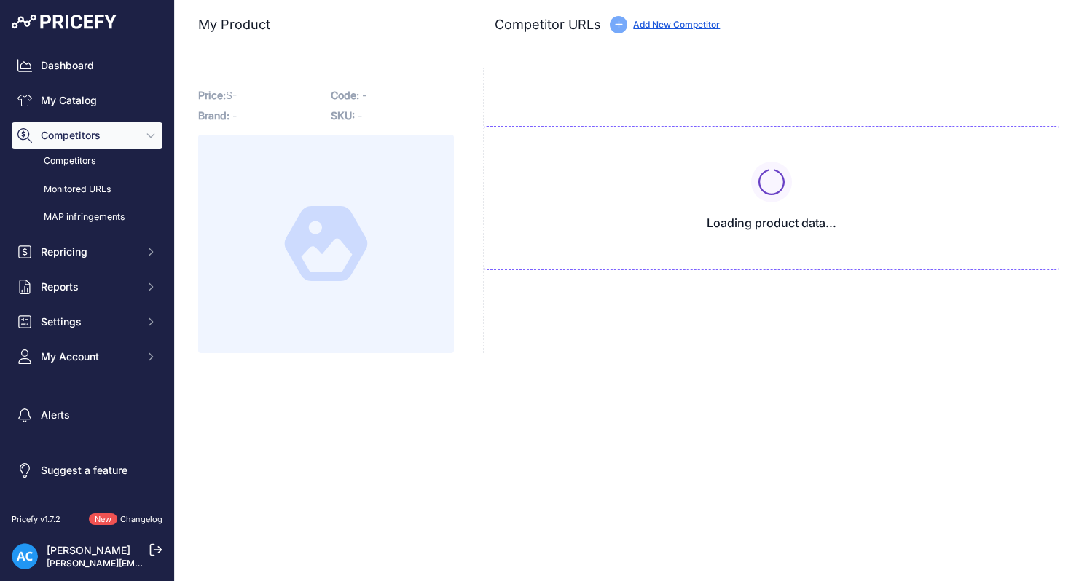
type input "[DOMAIN_NAME][URL]"
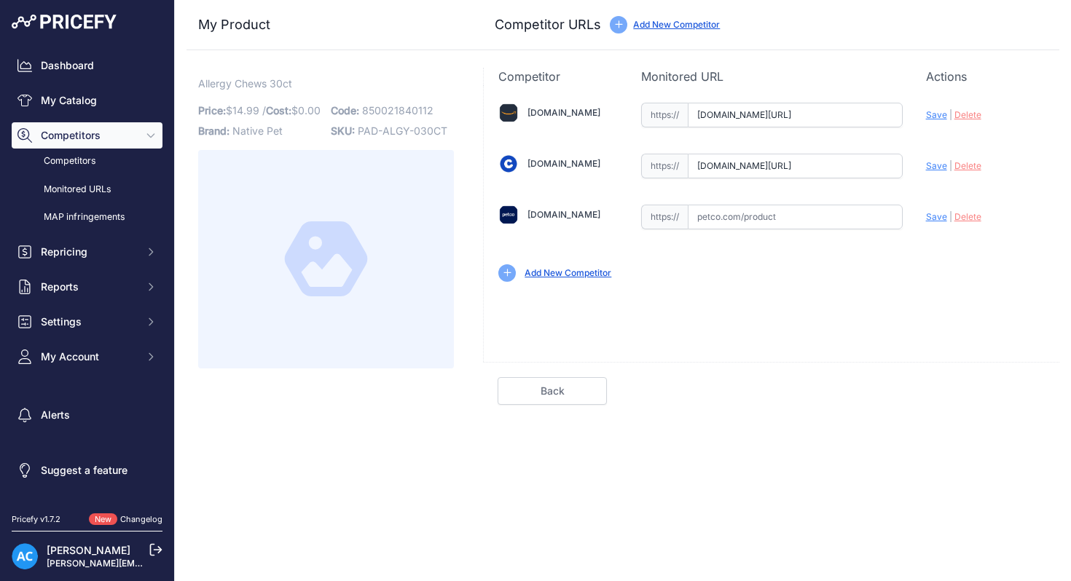
click at [583, 272] on link "Add New Competitor" at bounding box center [567, 272] width 87 height 11
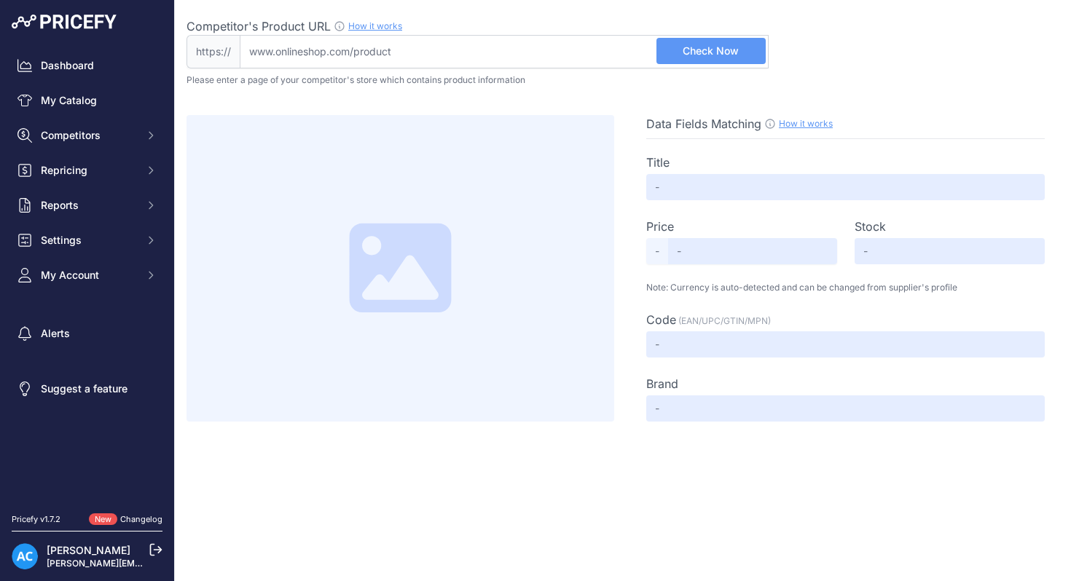
click at [511, 53] on input "Competitor's Product URL How it works In order to create your competitor's extr…" at bounding box center [504, 52] width 529 height 34
click at [416, 50] on input "Competitor's Product URL How it works In order to create your competitor's extr…" at bounding box center [504, 52] width 529 height 34
paste input "[URL][DOMAIN_NAME]"
type input "www.petco.com/shop/en/petcostore/product/native-pet-allergy-support-for-dogs-co…"
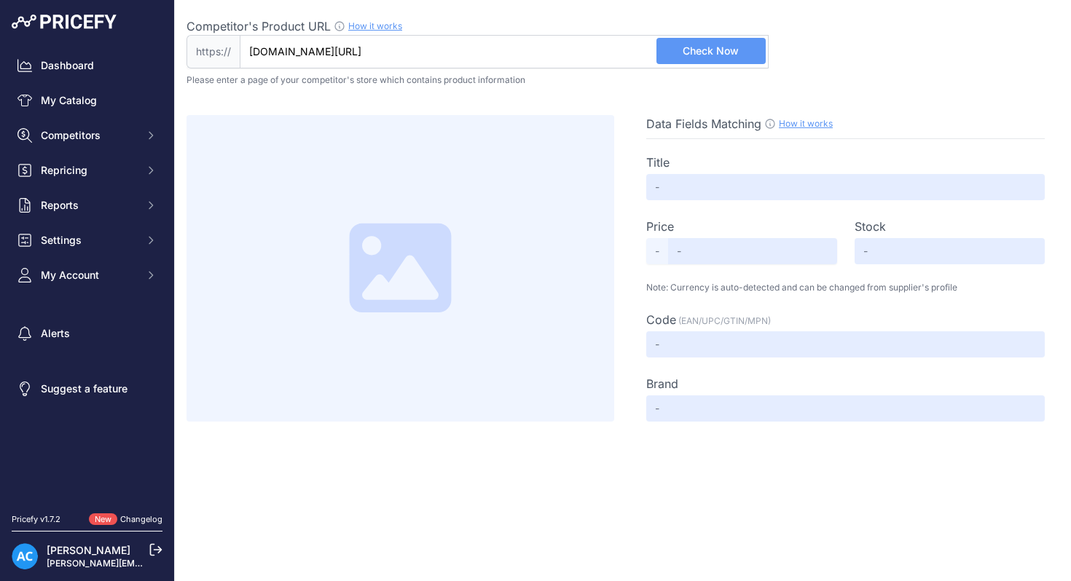
click at [722, 58] on button "Check Now" at bounding box center [710, 51] width 109 height 26
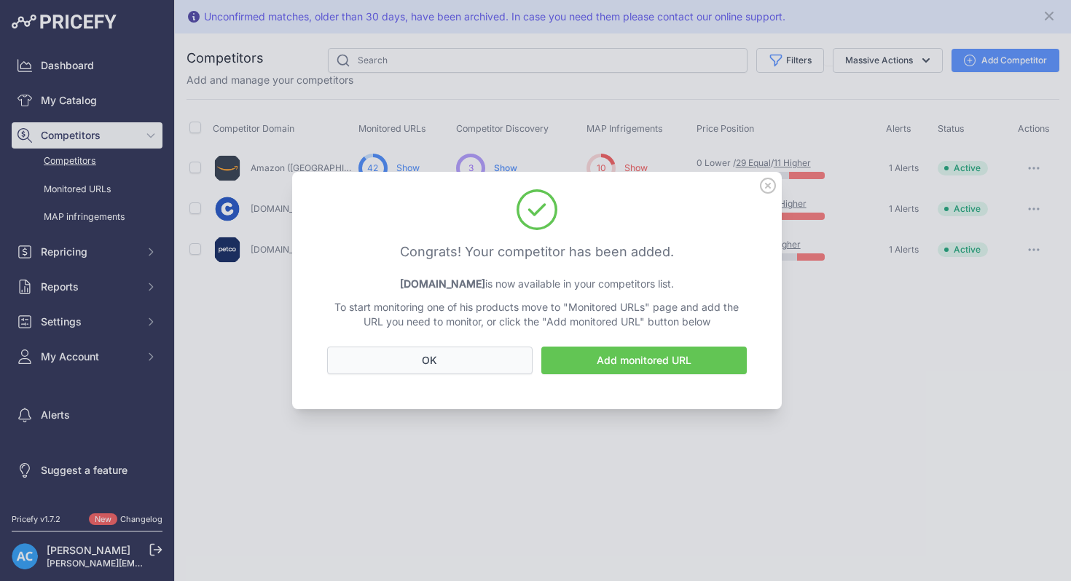
click at [500, 366] on button "OK" at bounding box center [429, 361] width 205 height 28
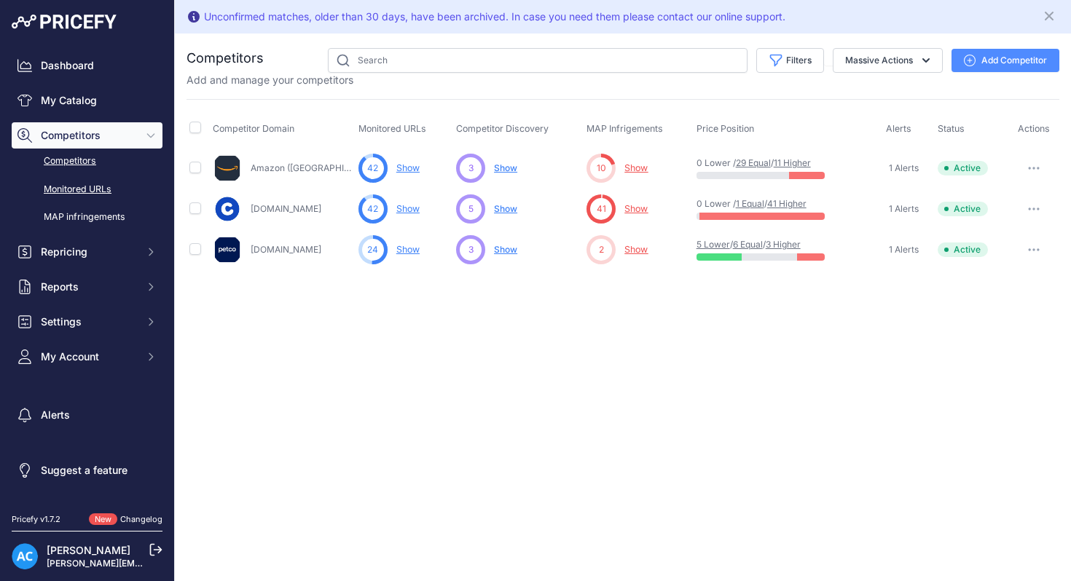
click at [96, 191] on link "Monitored URLs" at bounding box center [87, 189] width 151 height 25
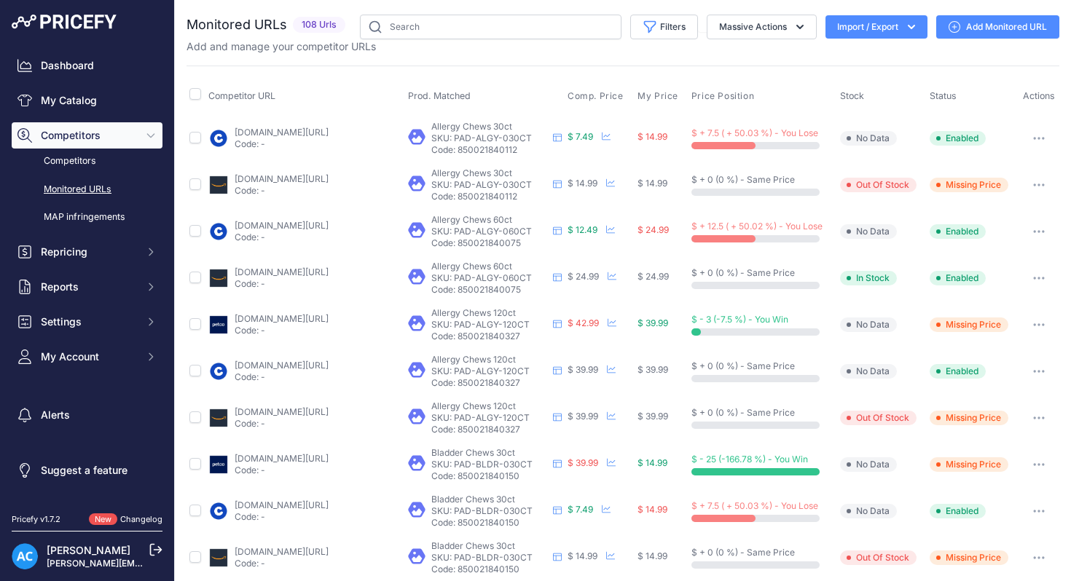
click at [903, 235] on td "No Data" at bounding box center [882, 231] width 90 height 47
click at [91, 158] on link "Competitors" at bounding box center [87, 161] width 151 height 25
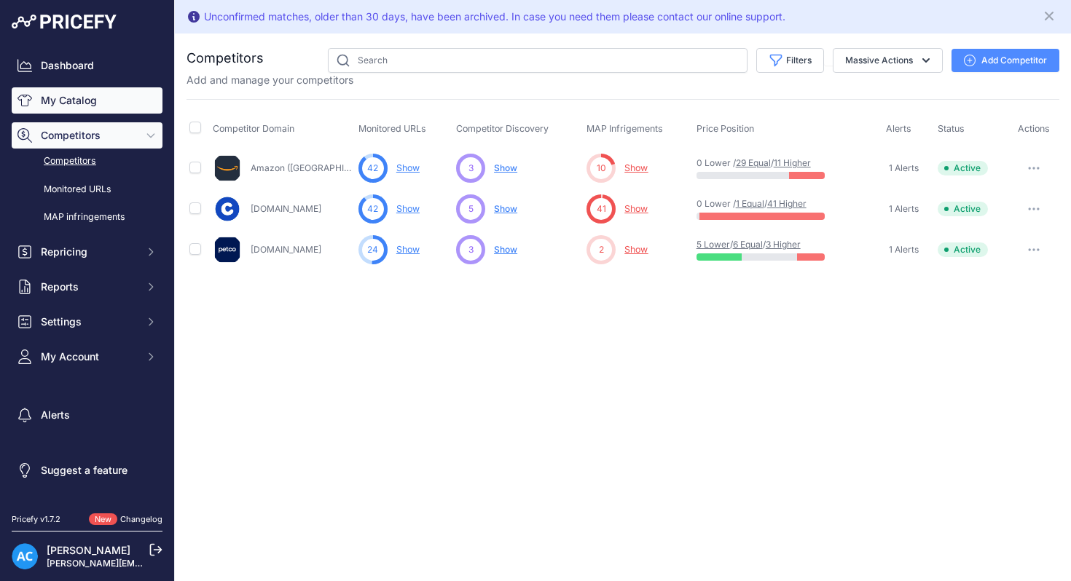
click at [90, 96] on link "My Catalog" at bounding box center [87, 100] width 151 height 26
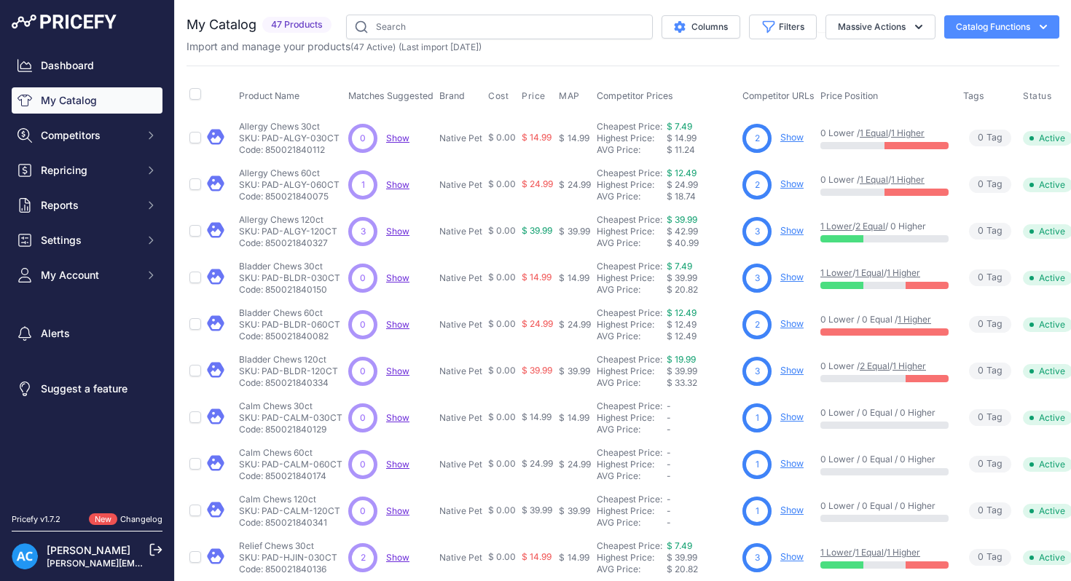
click at [792, 139] on link "Show" at bounding box center [791, 137] width 23 height 11
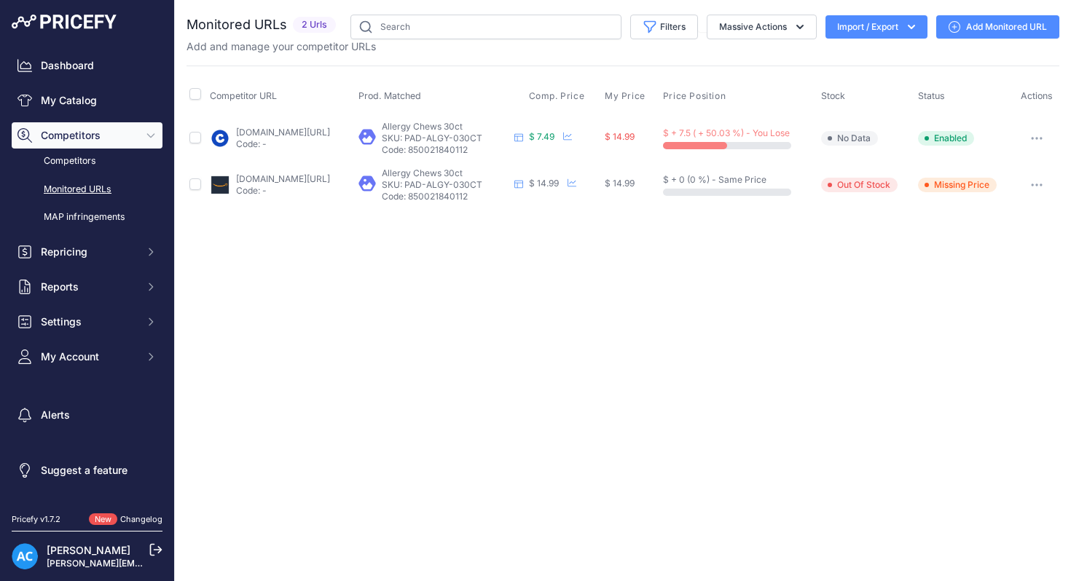
click at [954, 25] on icon at bounding box center [954, 27] width 12 height 12
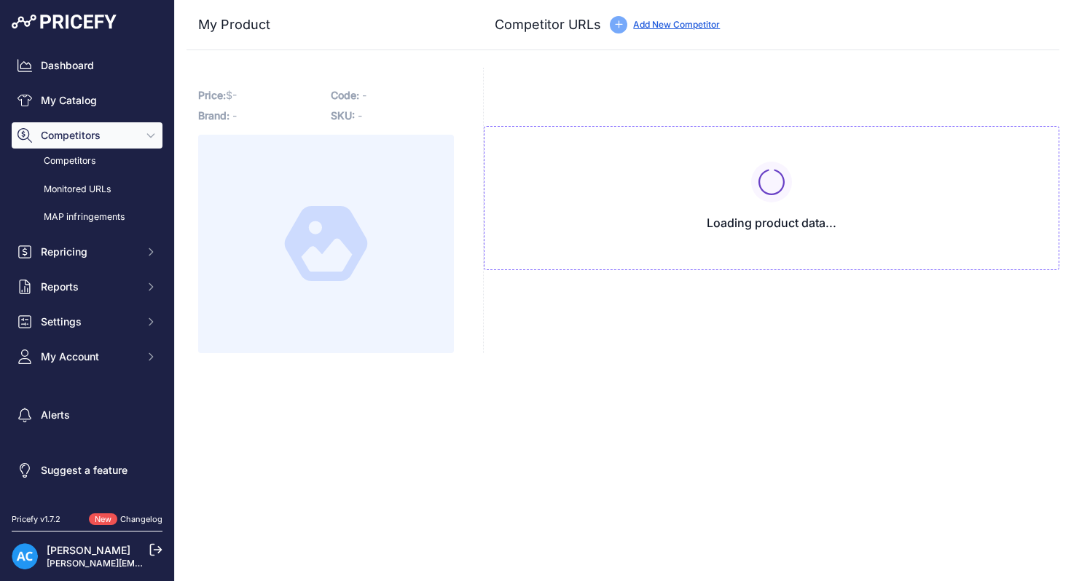
type input "[DOMAIN_NAME][URL]"
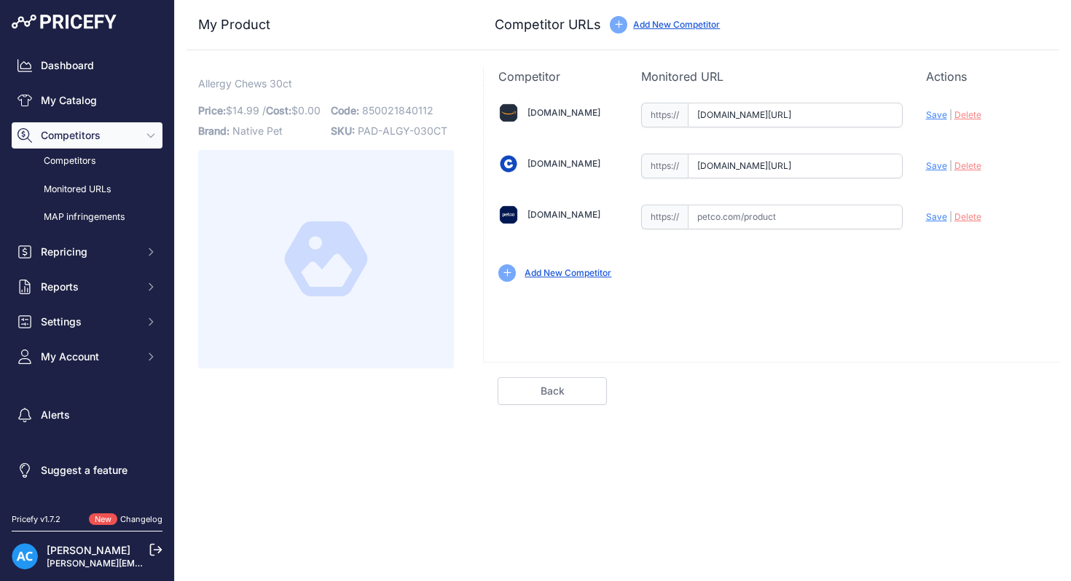
click at [594, 275] on link "Add New Competitor" at bounding box center [567, 272] width 87 height 11
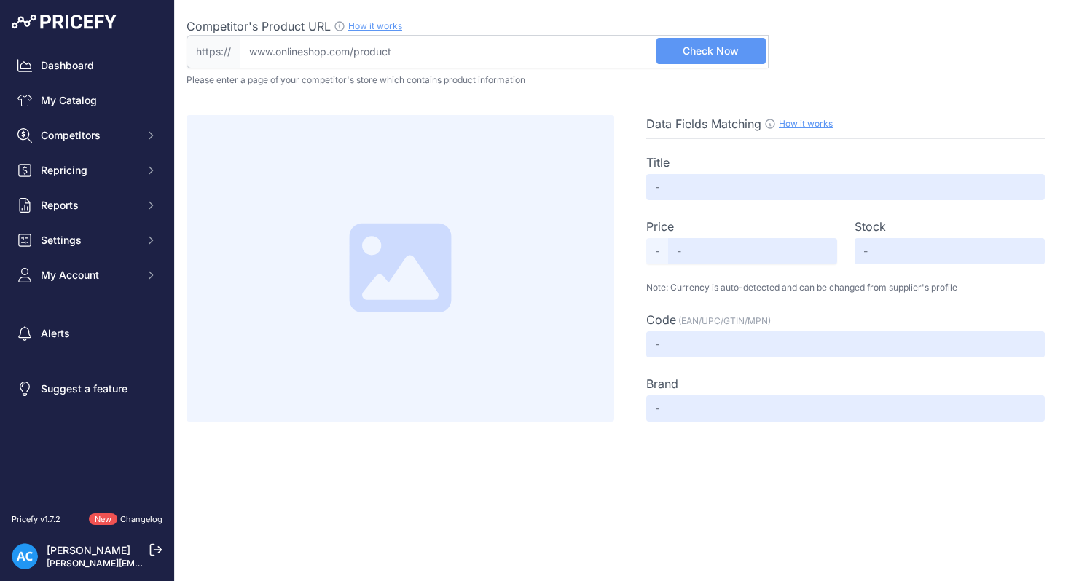
click at [794, 122] on link "How it works" at bounding box center [806, 123] width 54 height 11
click at [447, 58] on input "Competitor's Product URL How it works In order to create your competitor's extr…" at bounding box center [504, 52] width 529 height 34
paste input "https://www.petco.com/shop/en/petcostore/product/native-pet-allergy-support-for…"
click at [692, 55] on span "Check Now" at bounding box center [710, 51] width 56 height 15
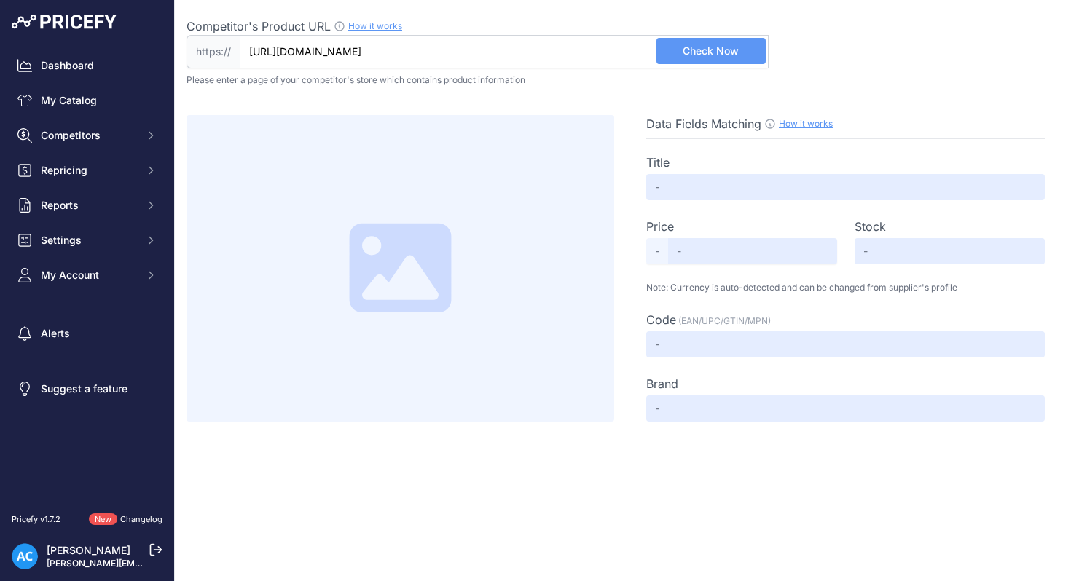
type input "www.petco.com/shop/en/petcostore/product/native-pet-allergy-support-for-dogs-co…"
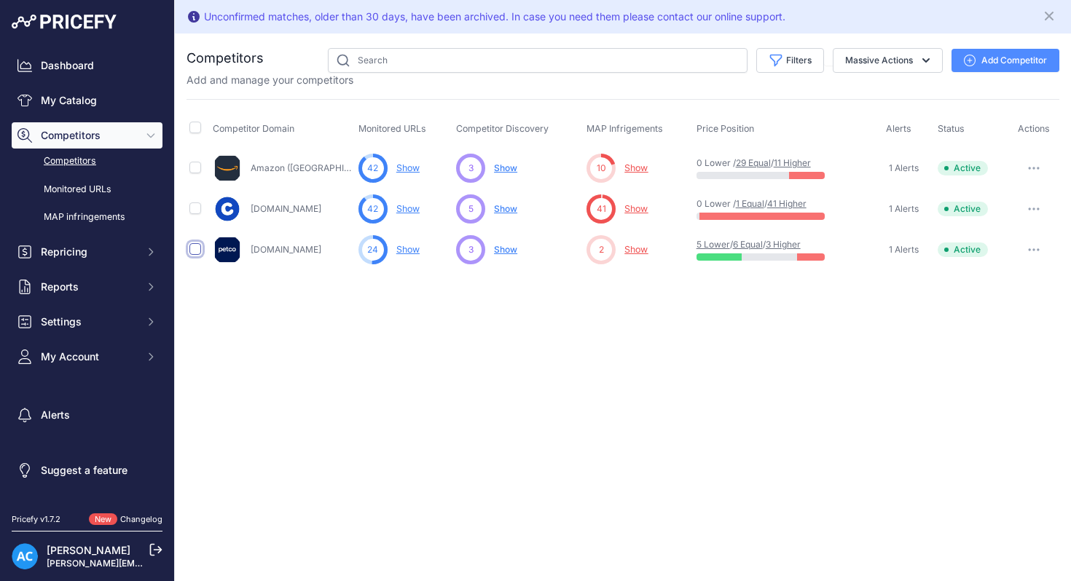
click at [195, 249] on input "checkbox" at bounding box center [195, 249] width 12 height 12
checkbox input "true"
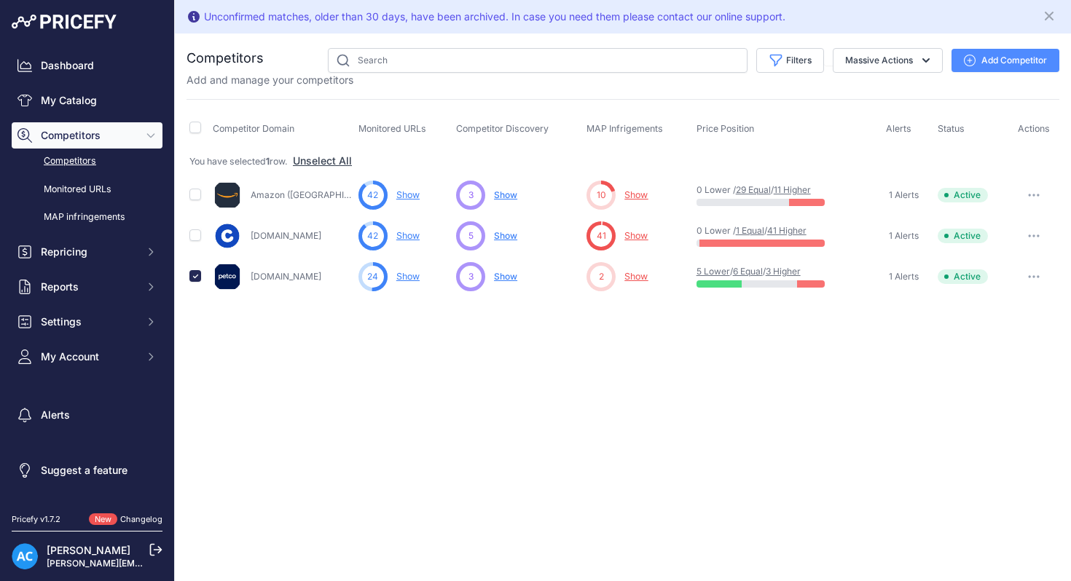
click at [1034, 276] on icon "button" at bounding box center [1033, 276] width 1 height 1
click at [0, 0] on button "Delete" at bounding box center [0, 0] width 0 height 0
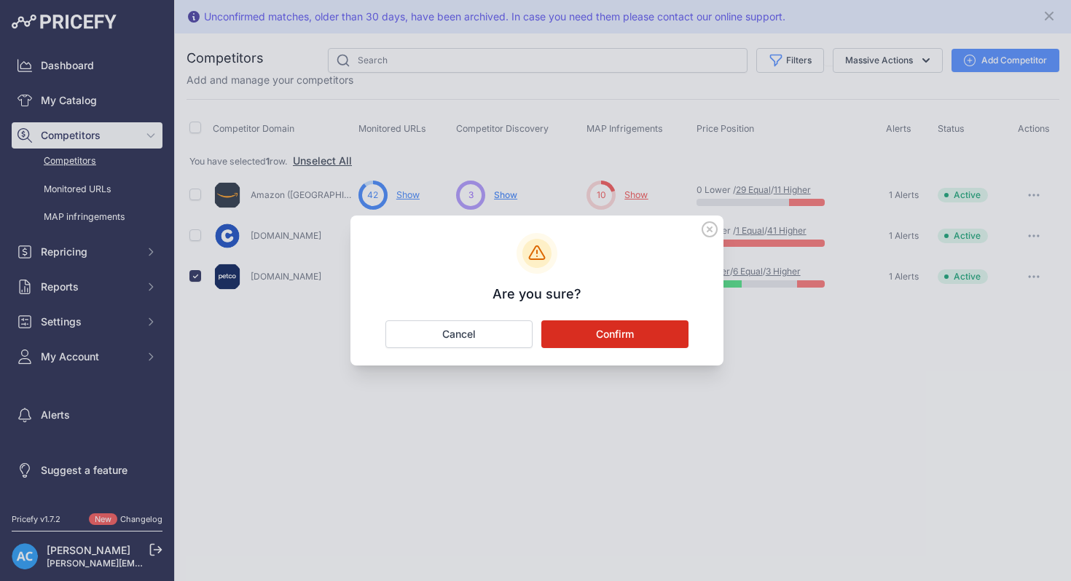
click at [656, 330] on button "Confirm" at bounding box center [614, 334] width 147 height 28
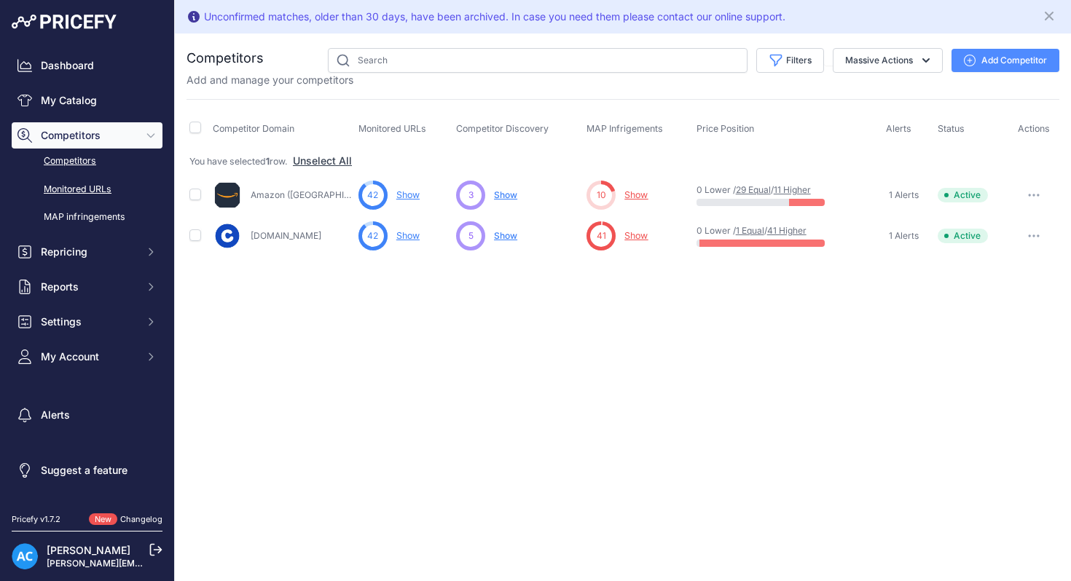
click at [70, 185] on link "Monitored URLs" at bounding box center [87, 189] width 151 height 25
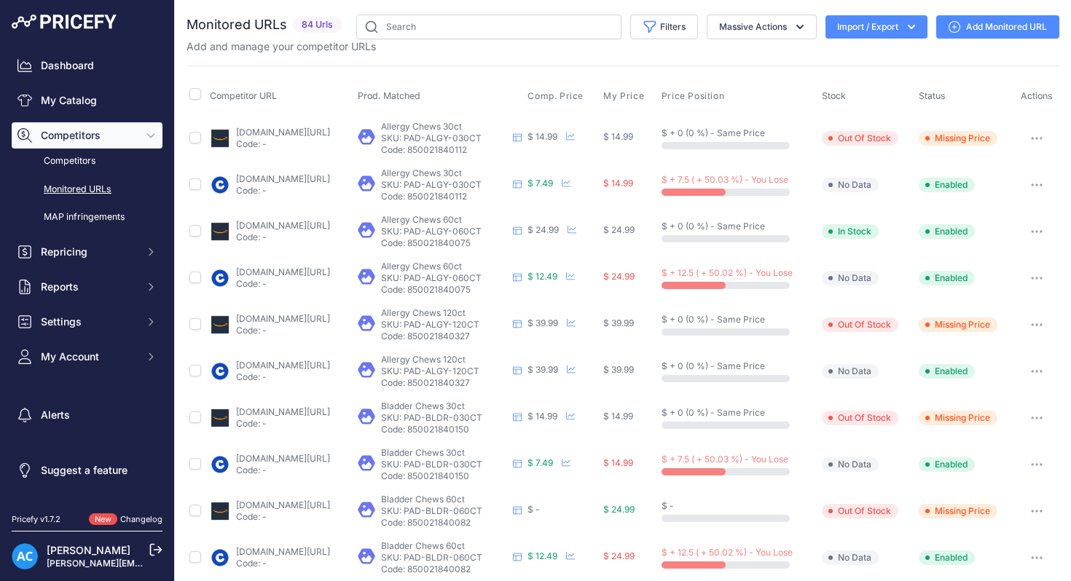
click at [220, 68] on div "Competitor URL Prod. Matched Comp. Price My Price" at bounding box center [622, 557] width 872 height 982
click at [91, 100] on link "My Catalog" at bounding box center [87, 100] width 151 height 26
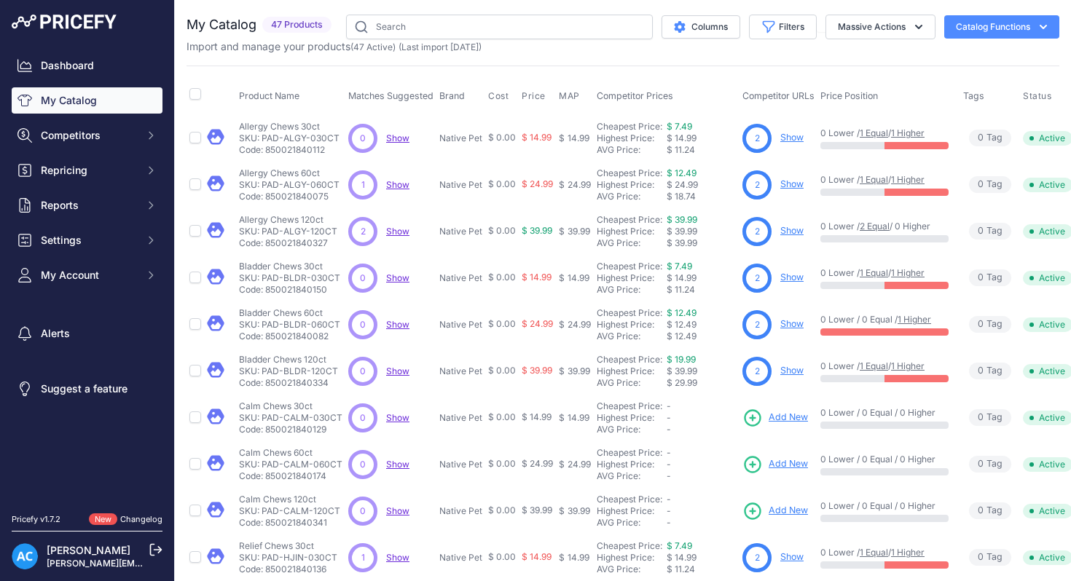
click at [1041, 19] on button "Catalog Functions" at bounding box center [1001, 26] width 115 height 23
click at [631, 55] on div "My Catalog 47 Products" at bounding box center [622, 438] width 872 height 846
click at [791, 137] on link "Show" at bounding box center [791, 137] width 23 height 11
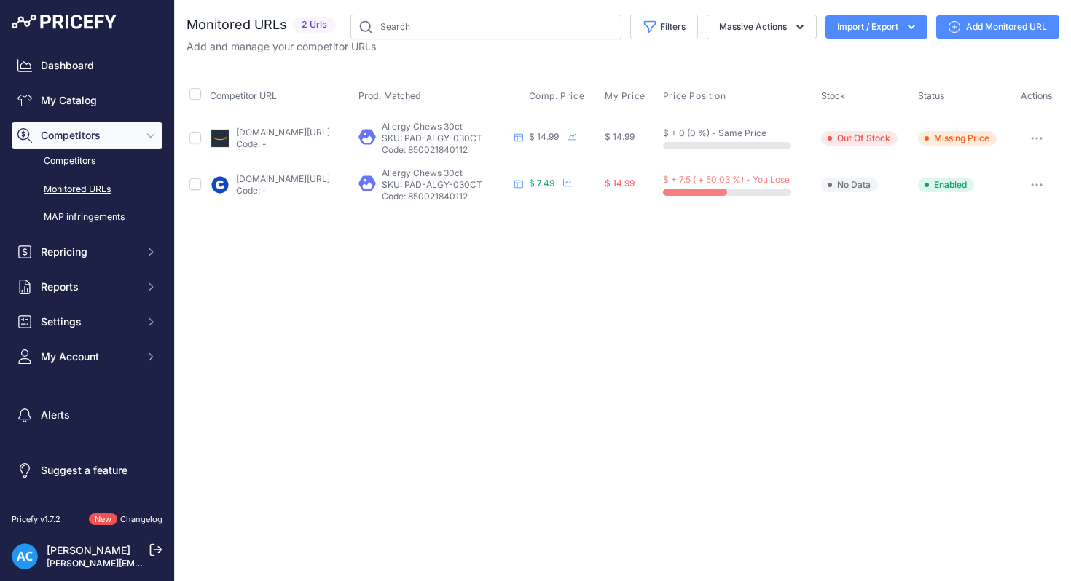
click at [73, 159] on link "Competitors" at bounding box center [87, 161] width 151 height 25
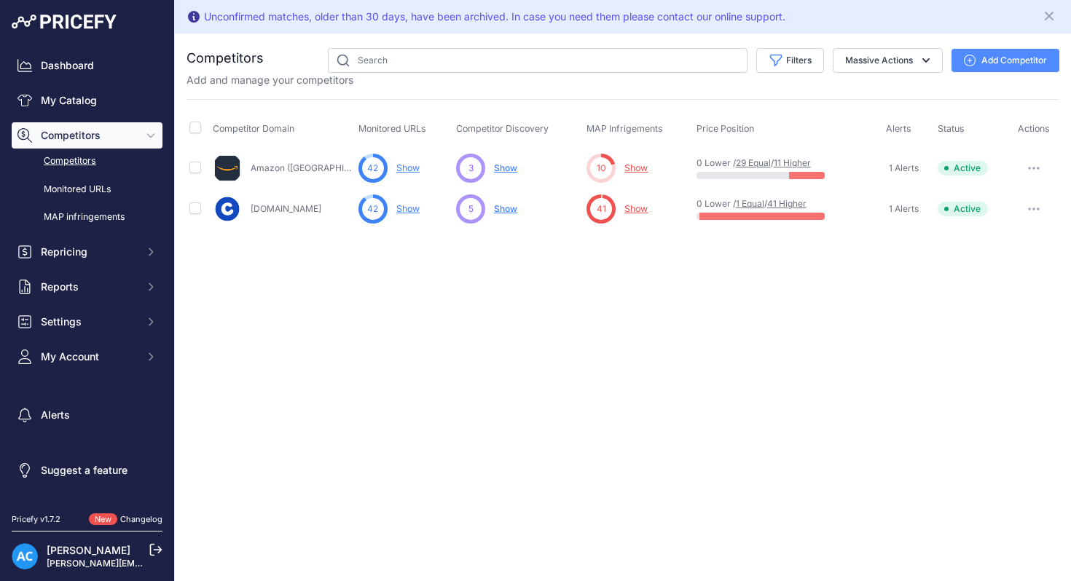
click at [969, 59] on icon "button" at bounding box center [970, 61] width 12 height 12
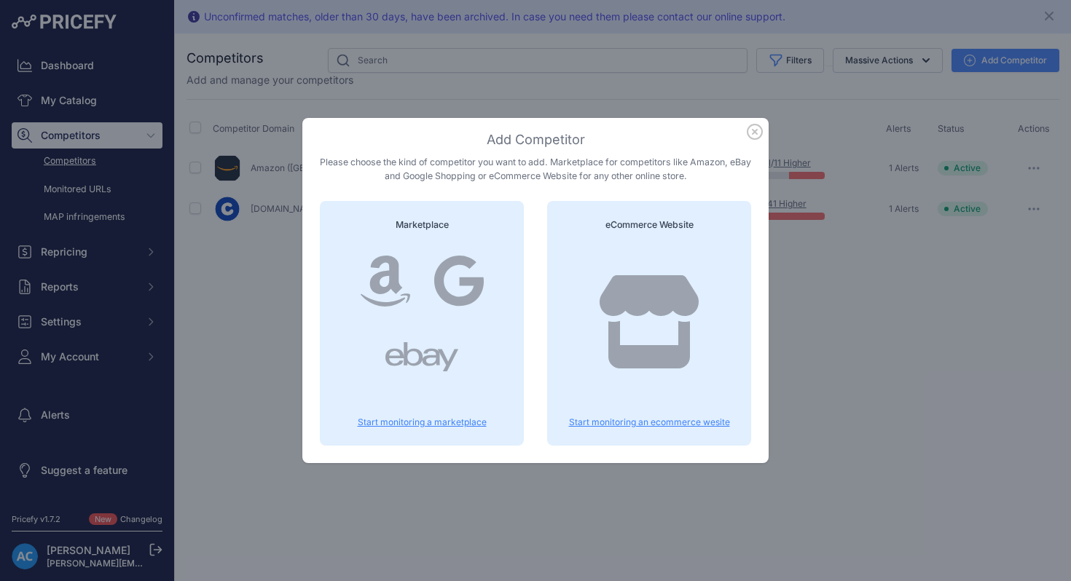
click at [639, 422] on p "Start monitoring an ecommerce wesite" at bounding box center [648, 423] width 169 height 12
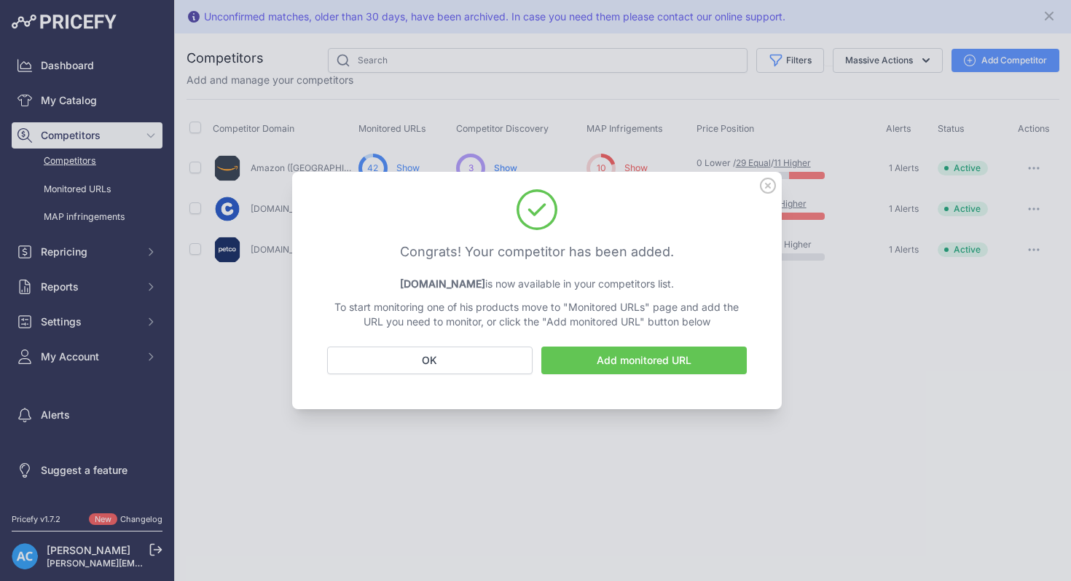
click at [608, 360] on link "Add monitored URL" at bounding box center [643, 361] width 205 height 28
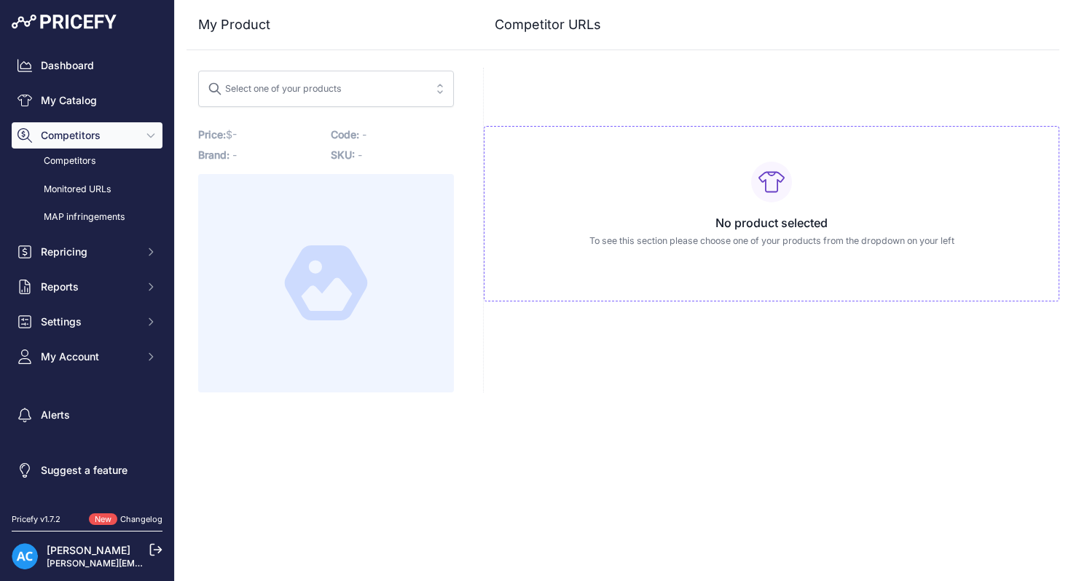
click at [439, 89] on button "Select one of your products" at bounding box center [326, 89] width 256 height 36
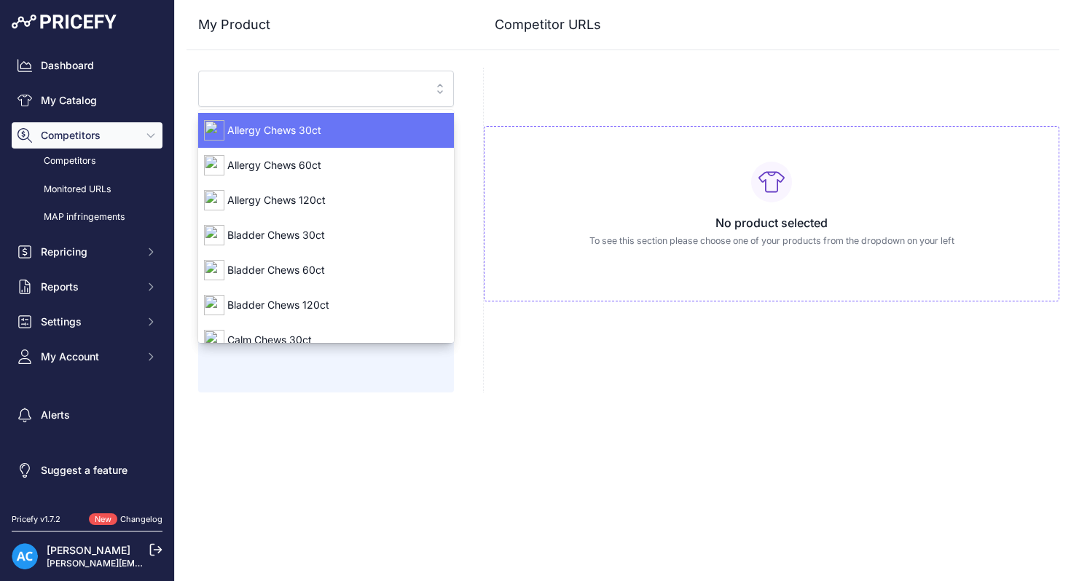
click at [353, 127] on span "Allergy Chews 30ct" at bounding box center [326, 130] width 256 height 15
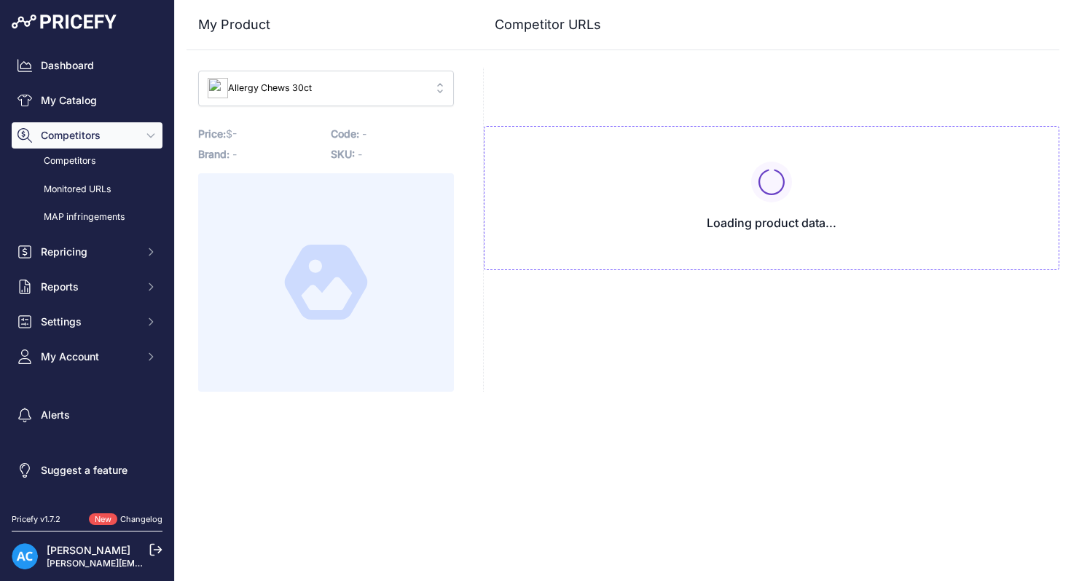
type input "[DOMAIN_NAME][URL]"
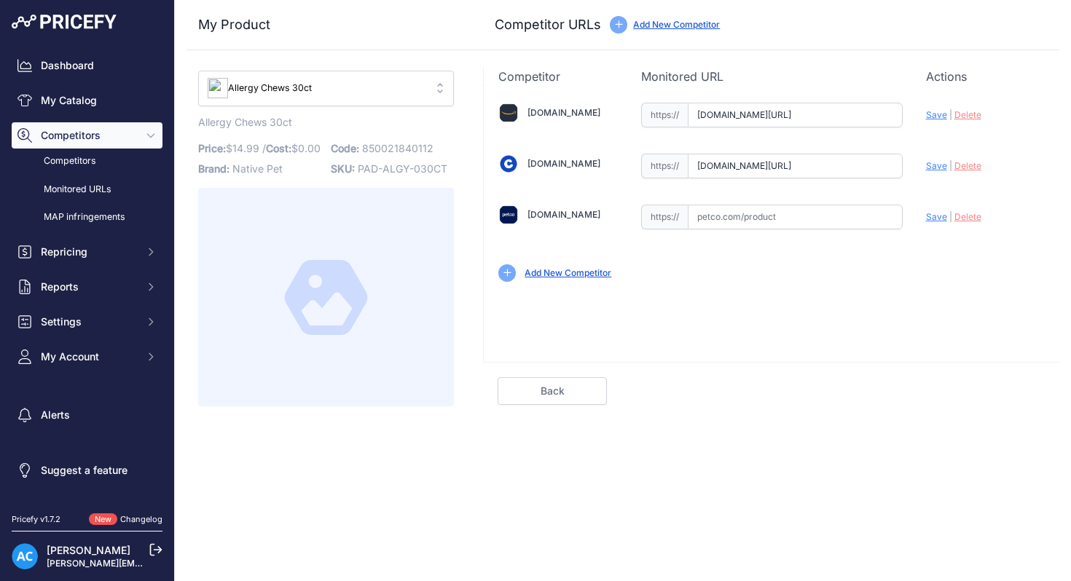
click at [791, 217] on input "text" at bounding box center [794, 217] width 215 height 25
paste input "[URL][DOMAIN_NAME]"
click at [939, 218] on span "Save" at bounding box center [936, 216] width 21 height 11
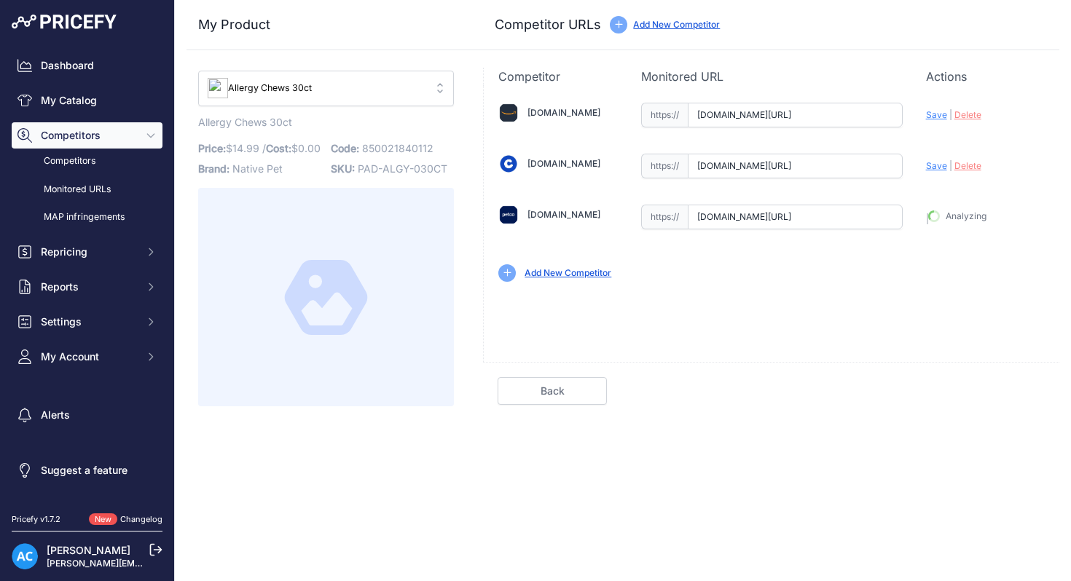
type input "[URL][DOMAIN_NAME]"
click at [975, 391] on link "Done" at bounding box center [989, 391] width 109 height 28
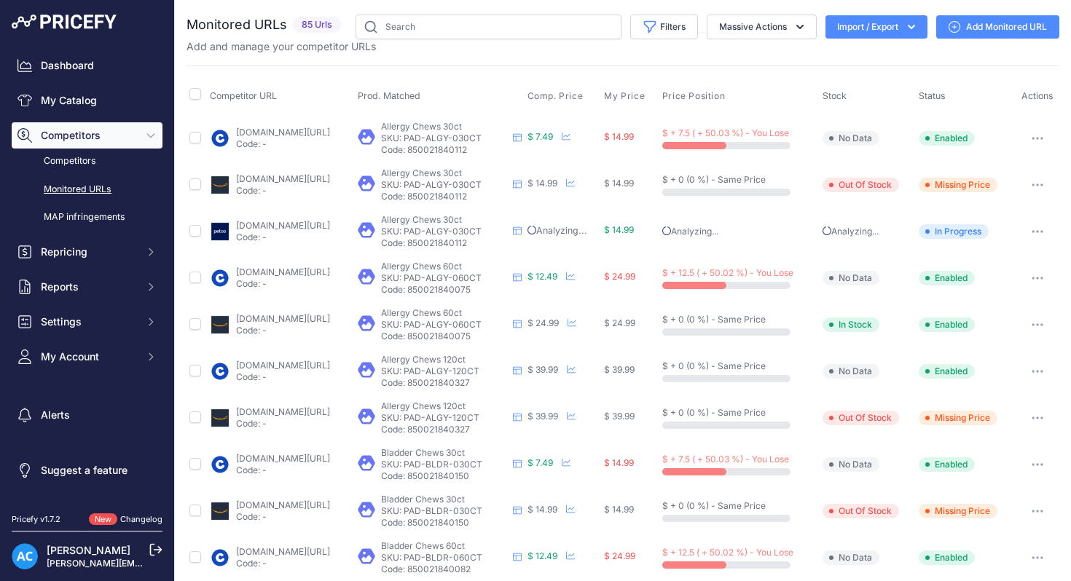
click at [1039, 228] on button "button" at bounding box center [1037, 231] width 29 height 20
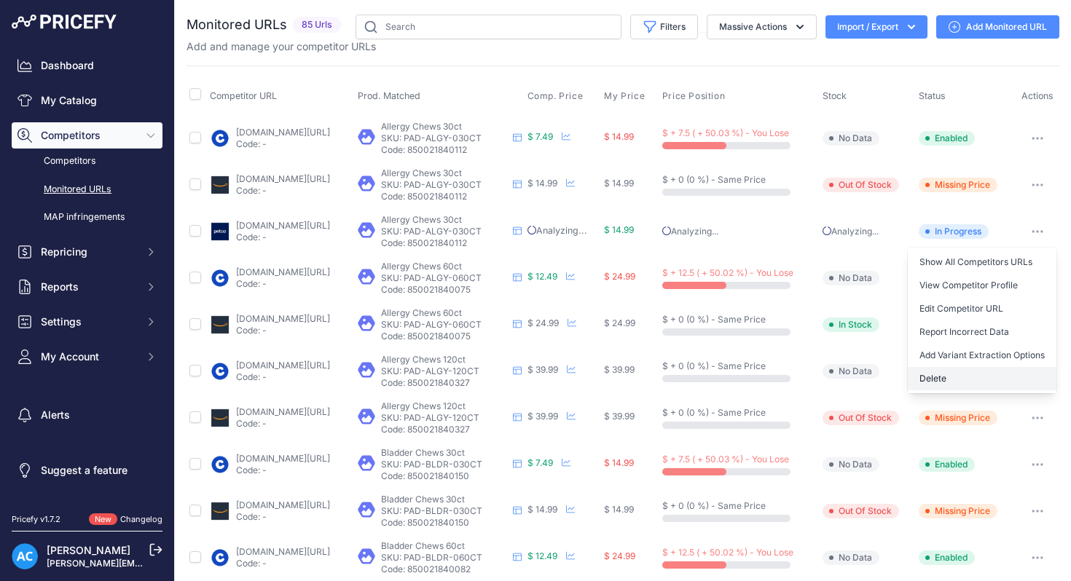
scroll to position [94, 0]
